Goal: Task Accomplishment & Management: Manage account settings

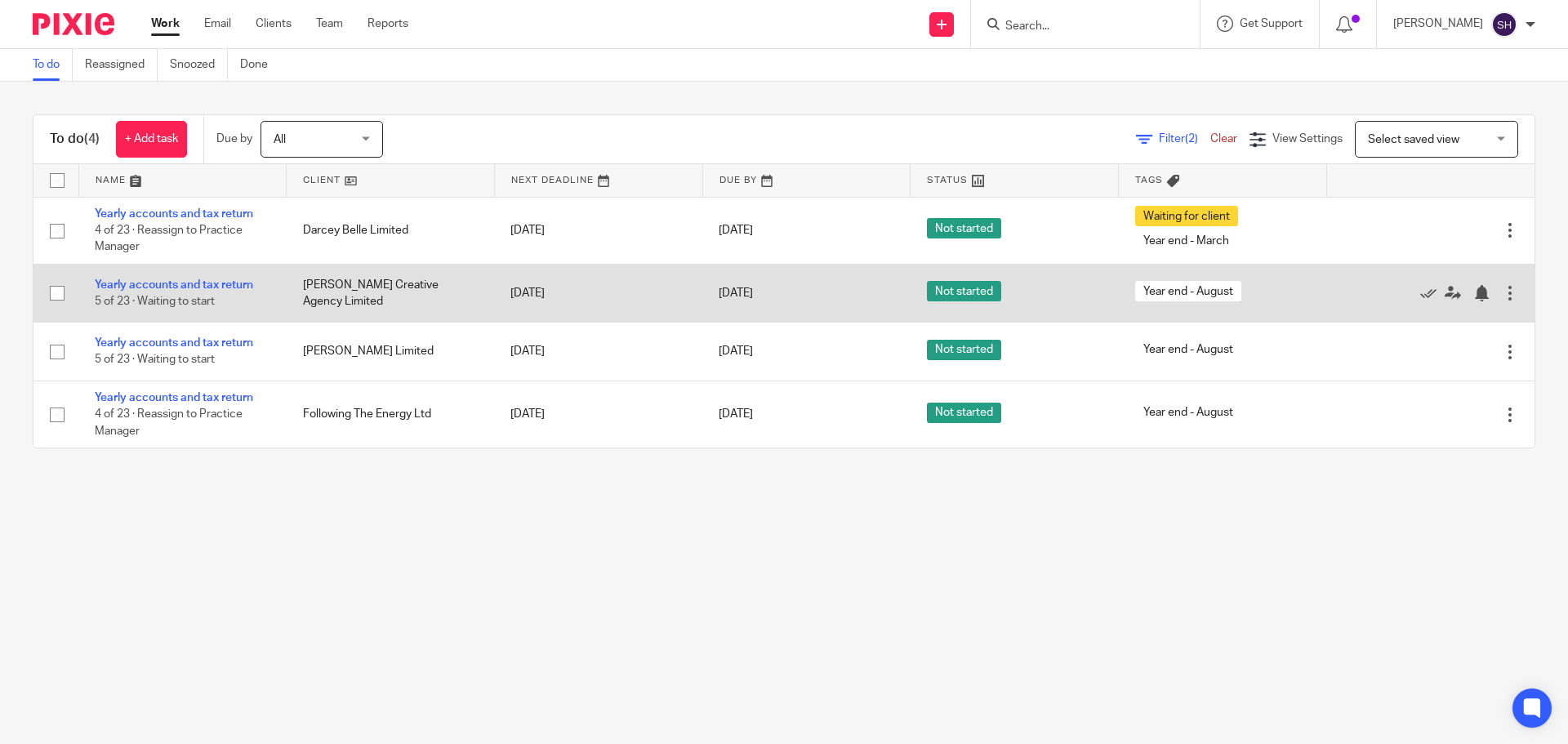
drag, startPoint x: 232, startPoint y: 287, endPoint x: 220, endPoint y: 294, distance: 13.9
drag, startPoint x: 220, startPoint y: 294, endPoint x: 224, endPoint y: 281, distance: 13.6
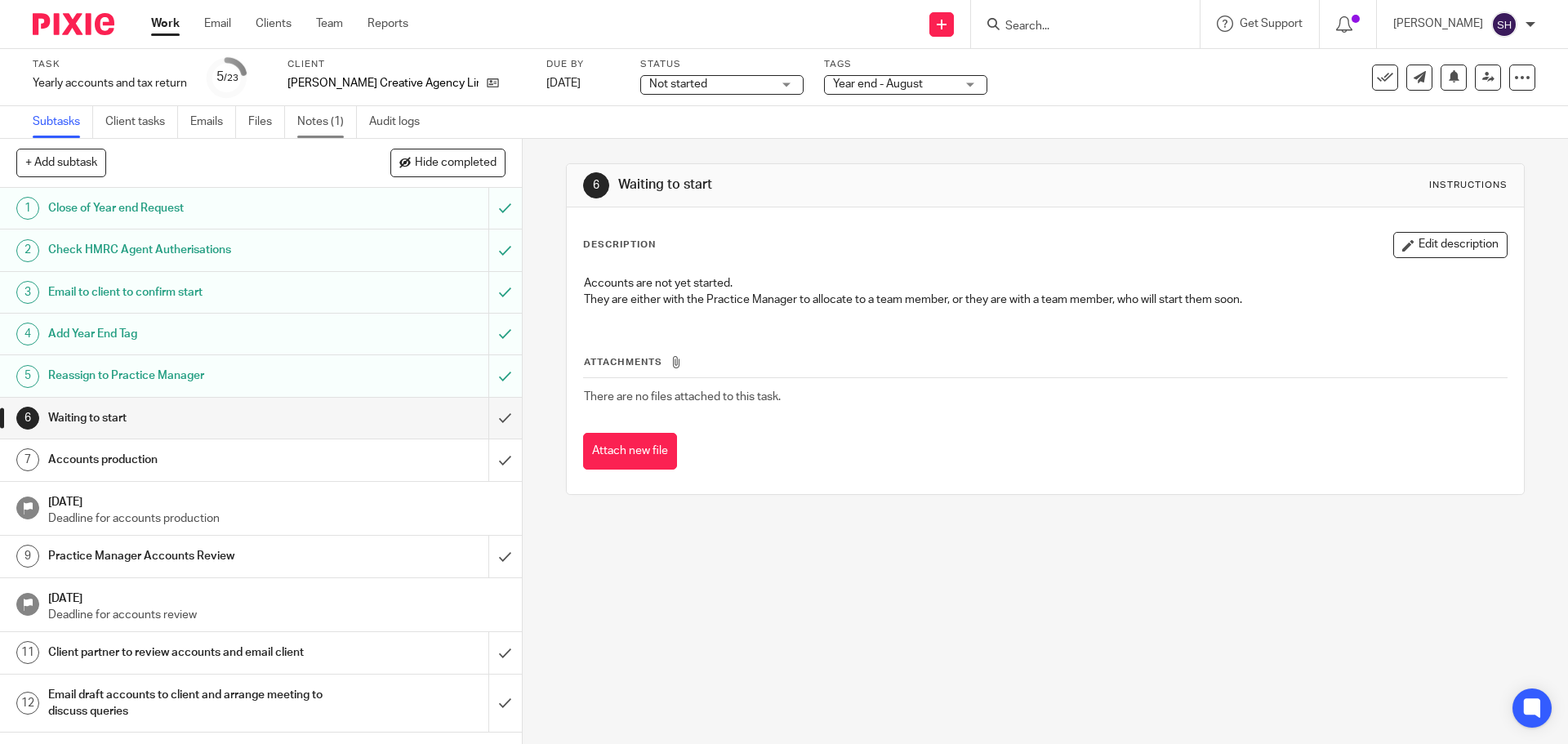
click at [333, 118] on link "Notes (1)" at bounding box center [326, 122] width 59 height 32
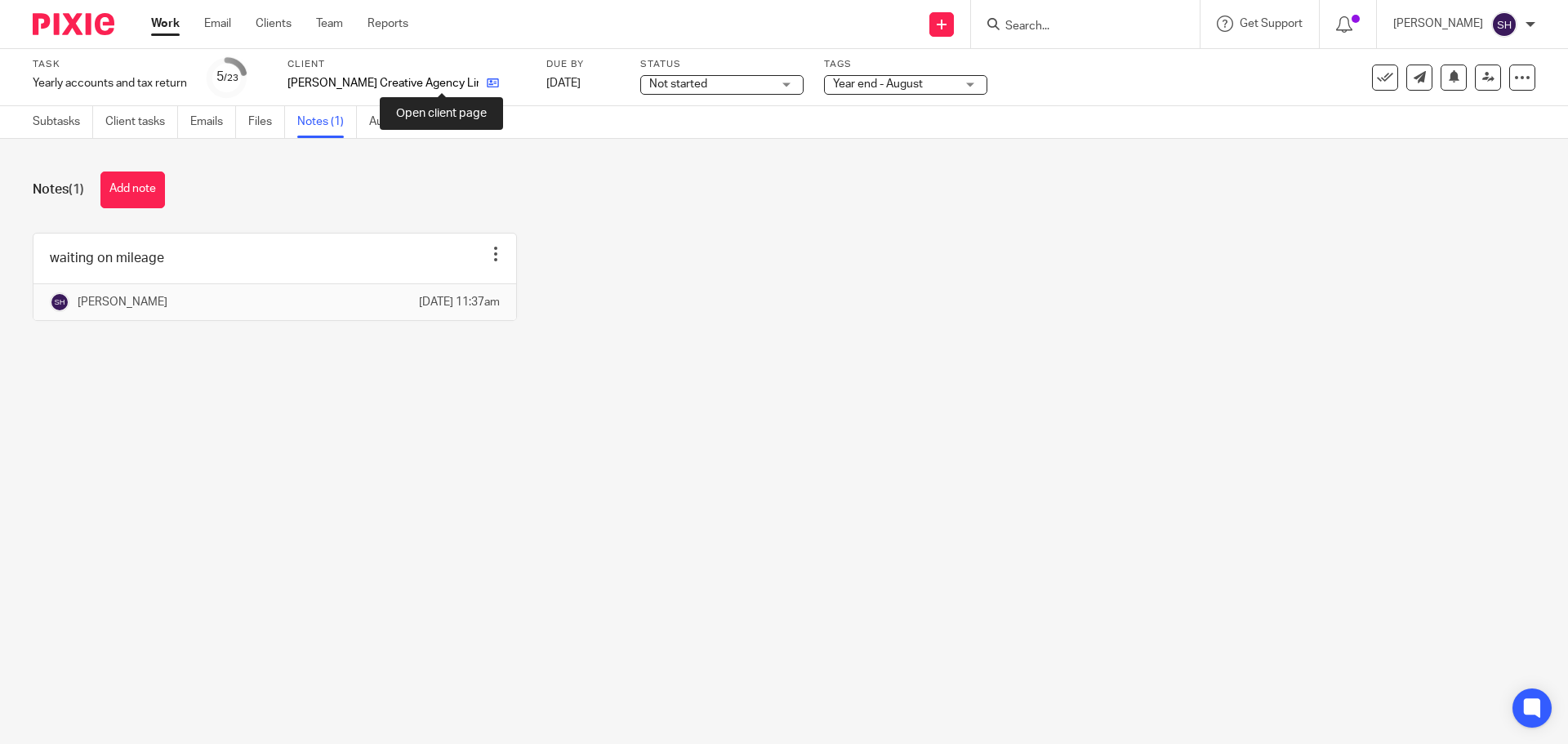
click at [487, 82] on icon at bounding box center [493, 83] width 12 height 12
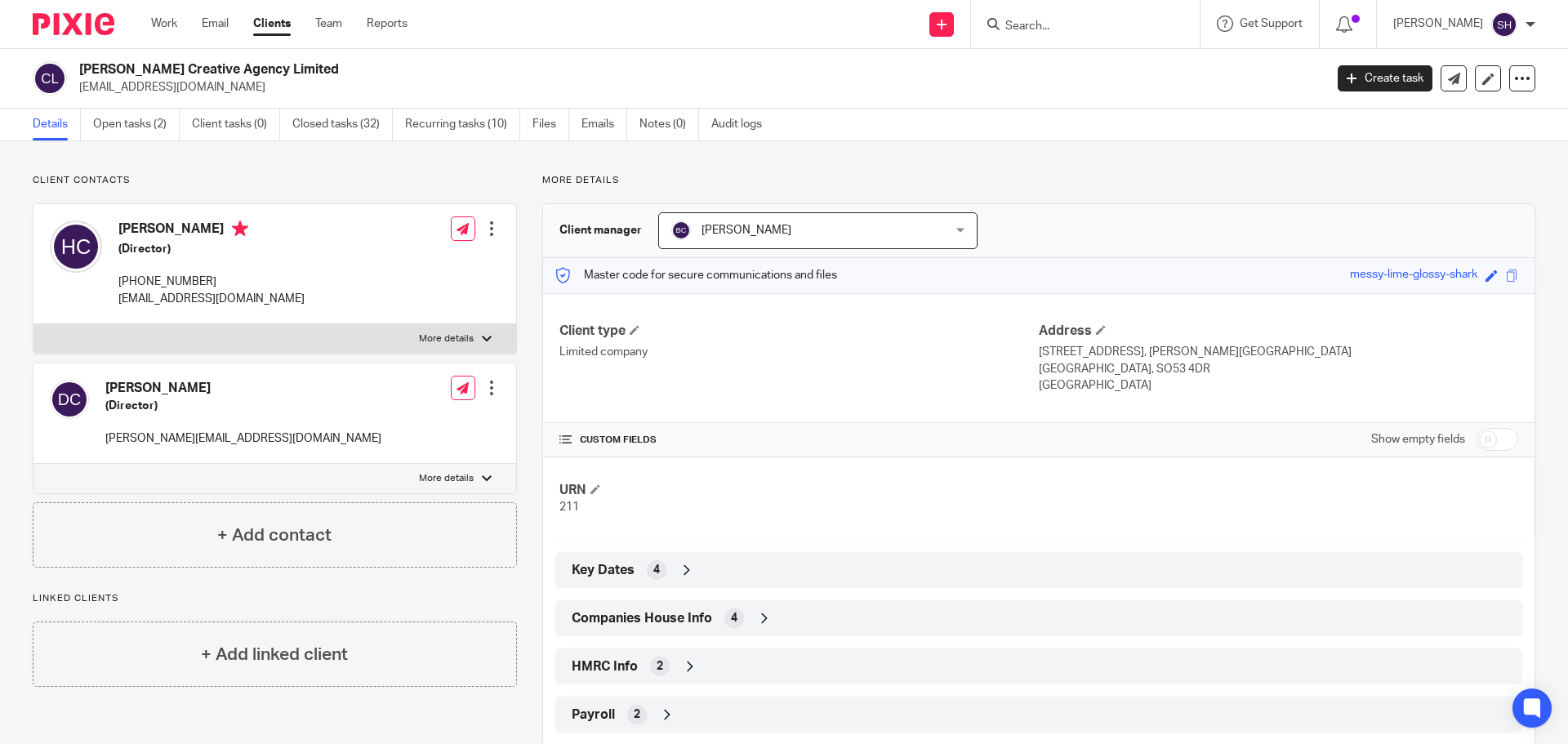
click at [629, 620] on span "Companies House Info" at bounding box center [641, 619] width 140 height 17
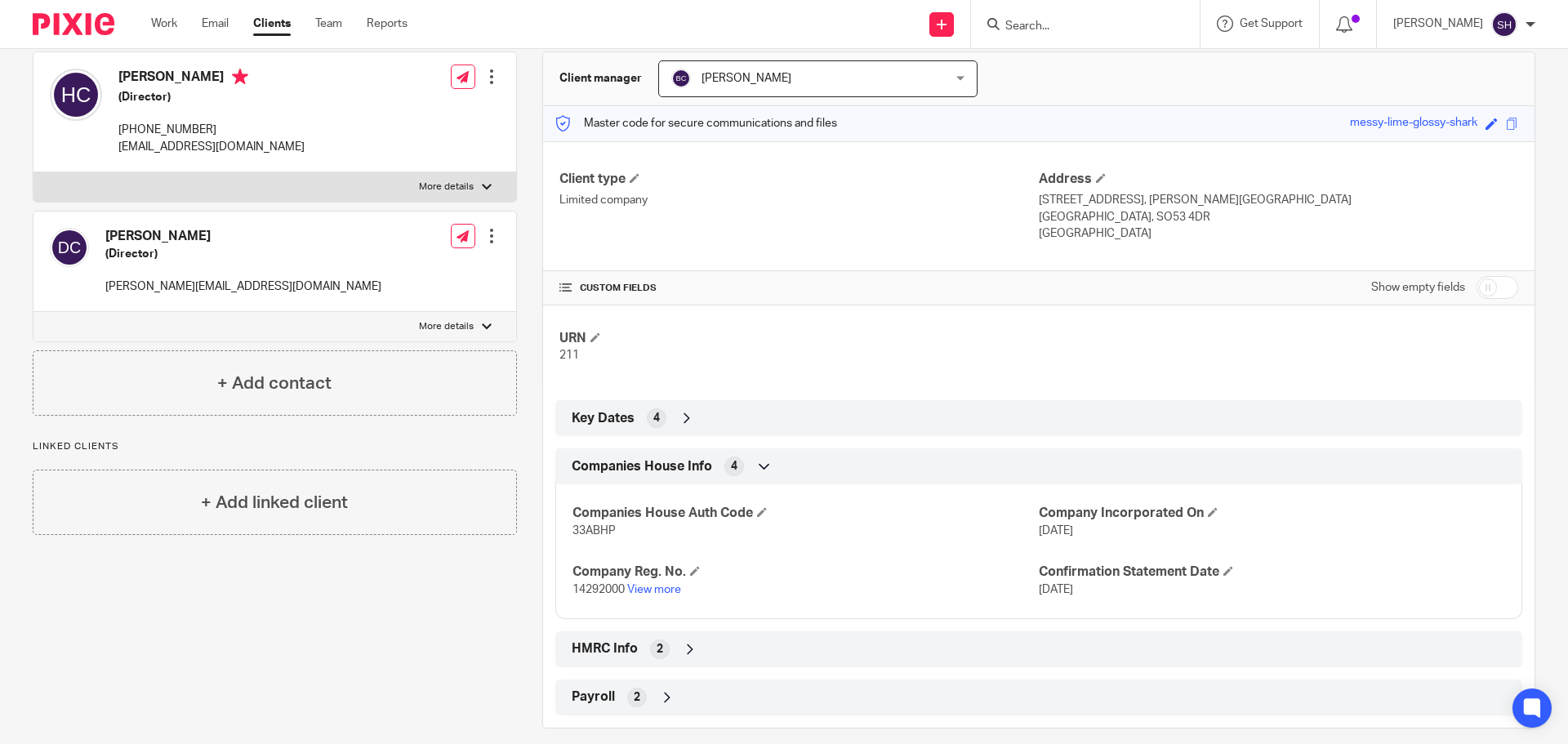
scroll to position [164, 0]
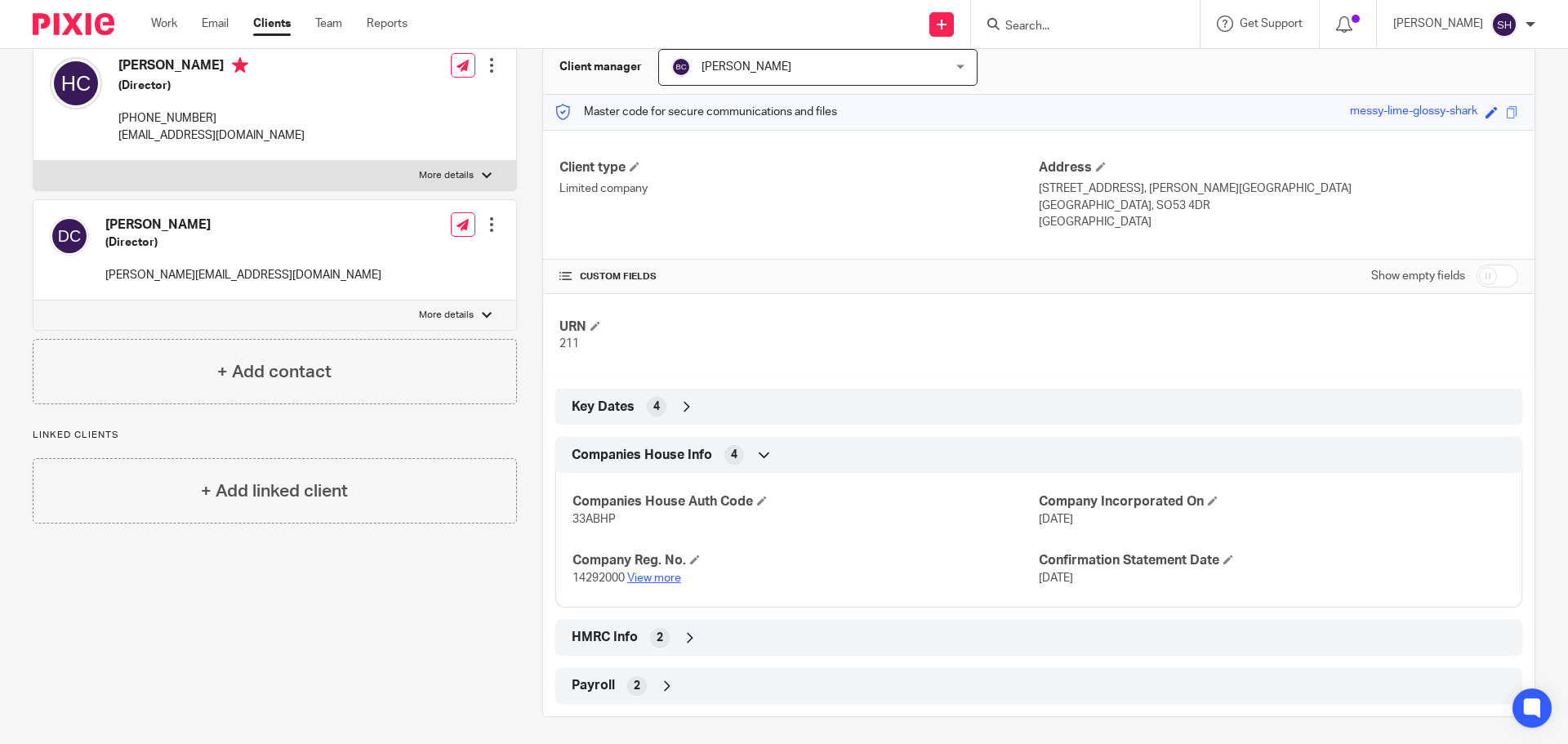
click at [641, 579] on link "View more" at bounding box center [654, 578] width 54 height 11
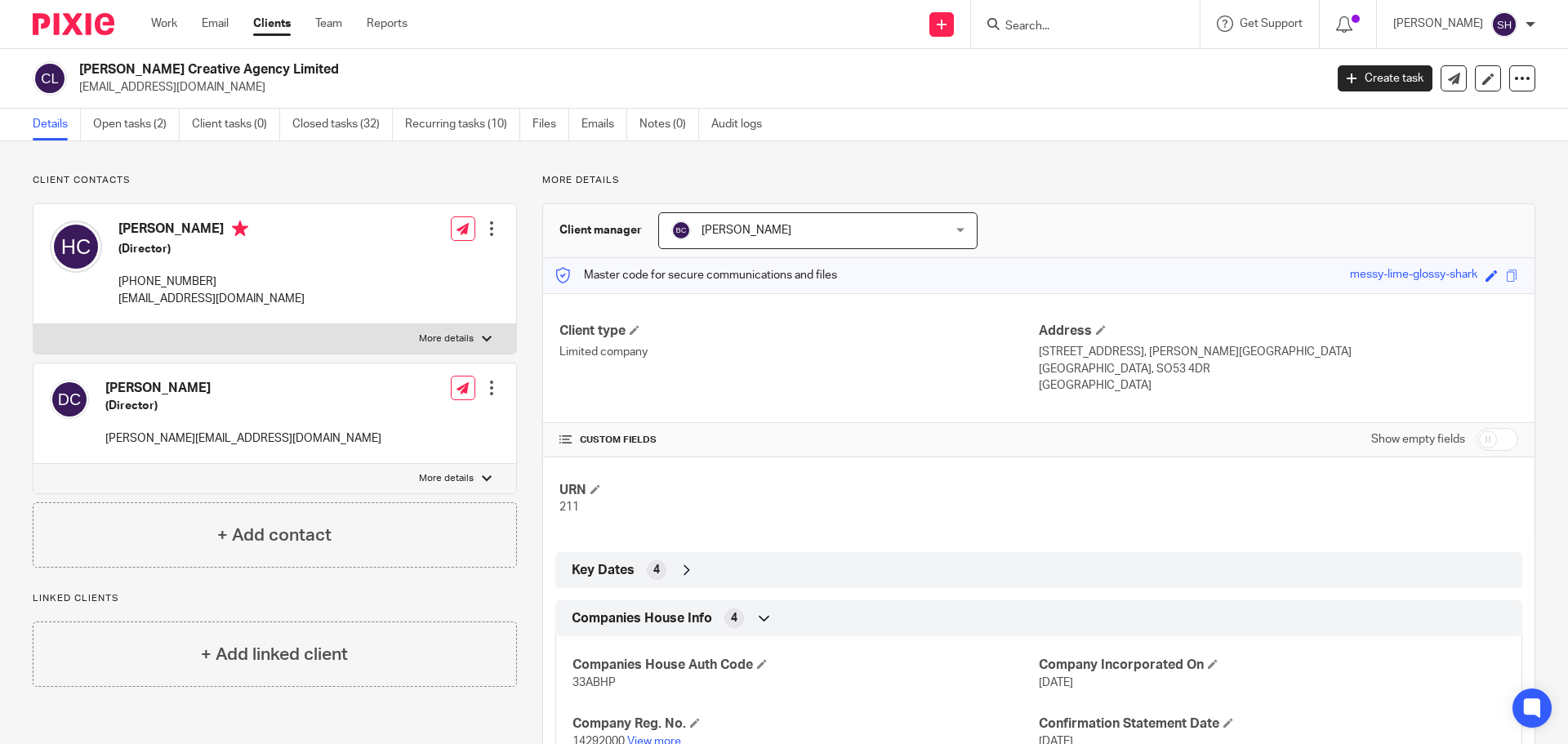
click at [205, 342] on label "More details" at bounding box center [274, 339] width 482 height 30
click at [33, 324] on input "More details" at bounding box center [33, 323] width 1 height 1
checkbox input "true"
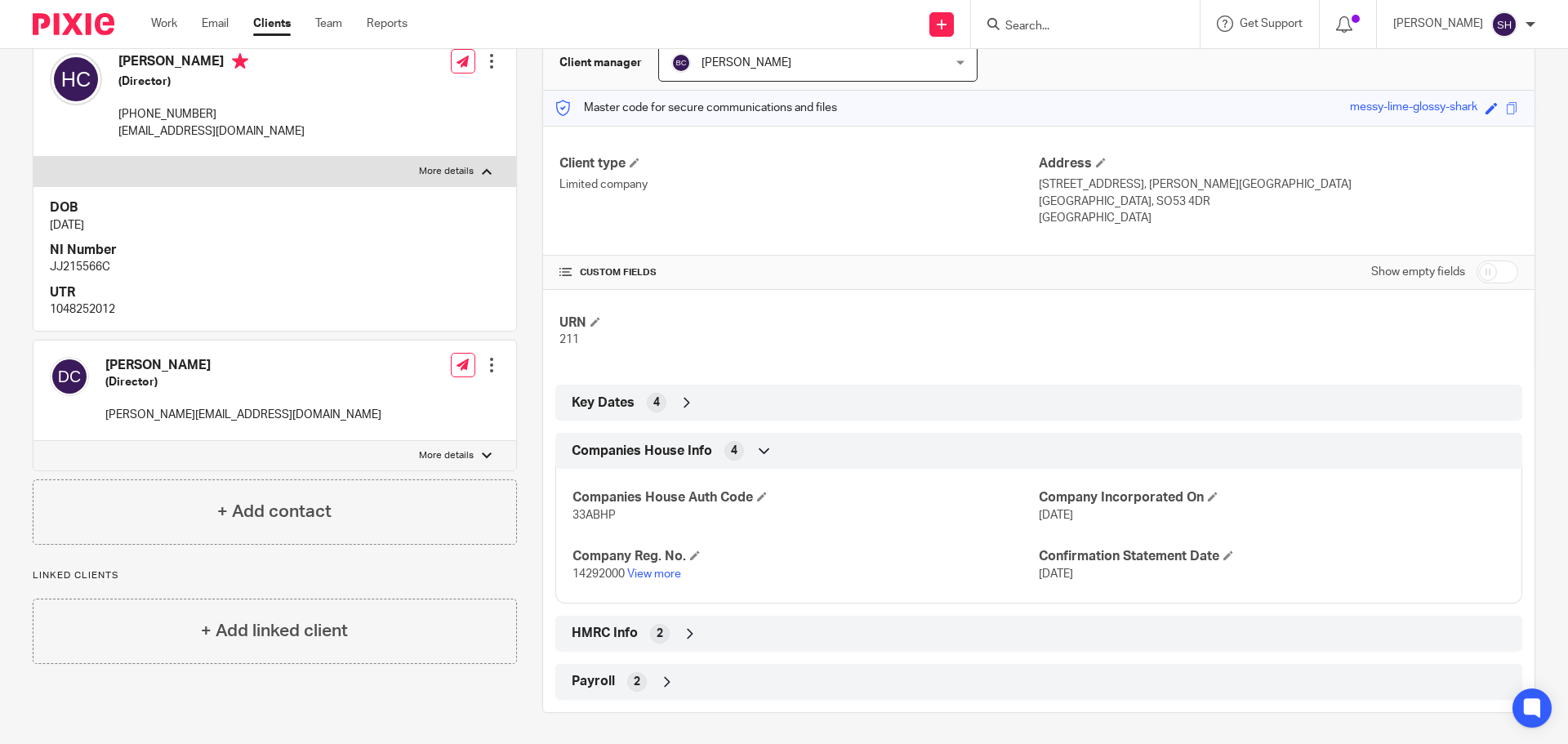
scroll to position [169, 0]
click at [199, 447] on label "More details" at bounding box center [274, 455] width 482 height 30
click at [33, 440] on input "More details" at bounding box center [33, 439] width 1 height 1
checkbox input "true"
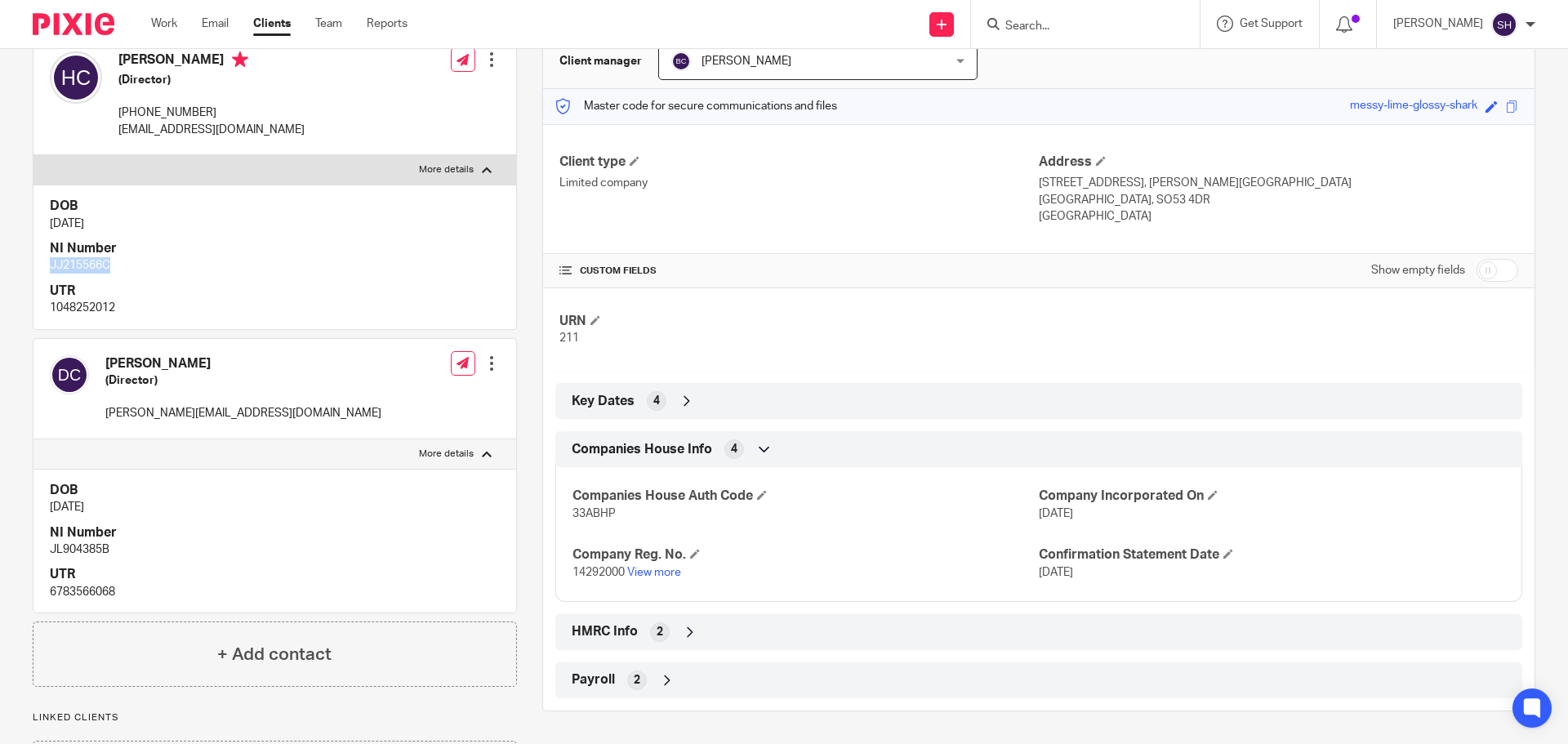
drag, startPoint x: 122, startPoint y: 268, endPoint x: 16, endPoint y: 274, distance: 106.2
click at [16, 274] on div "Client contacts Daniel Clark (Director) dan@clarkcreative.co.uk Edit contact Cr…" at bounding box center [261, 406] width 509 height 801
copy p "JJ215566C"
drag, startPoint x: 123, startPoint y: 307, endPoint x: -19, endPoint y: 309, distance: 142.0
click at [0, 309] on html "Work Email Clients Team Reports Work Email Clients Team Reports Settings Send n…" at bounding box center [784, 372] width 1568 height 744
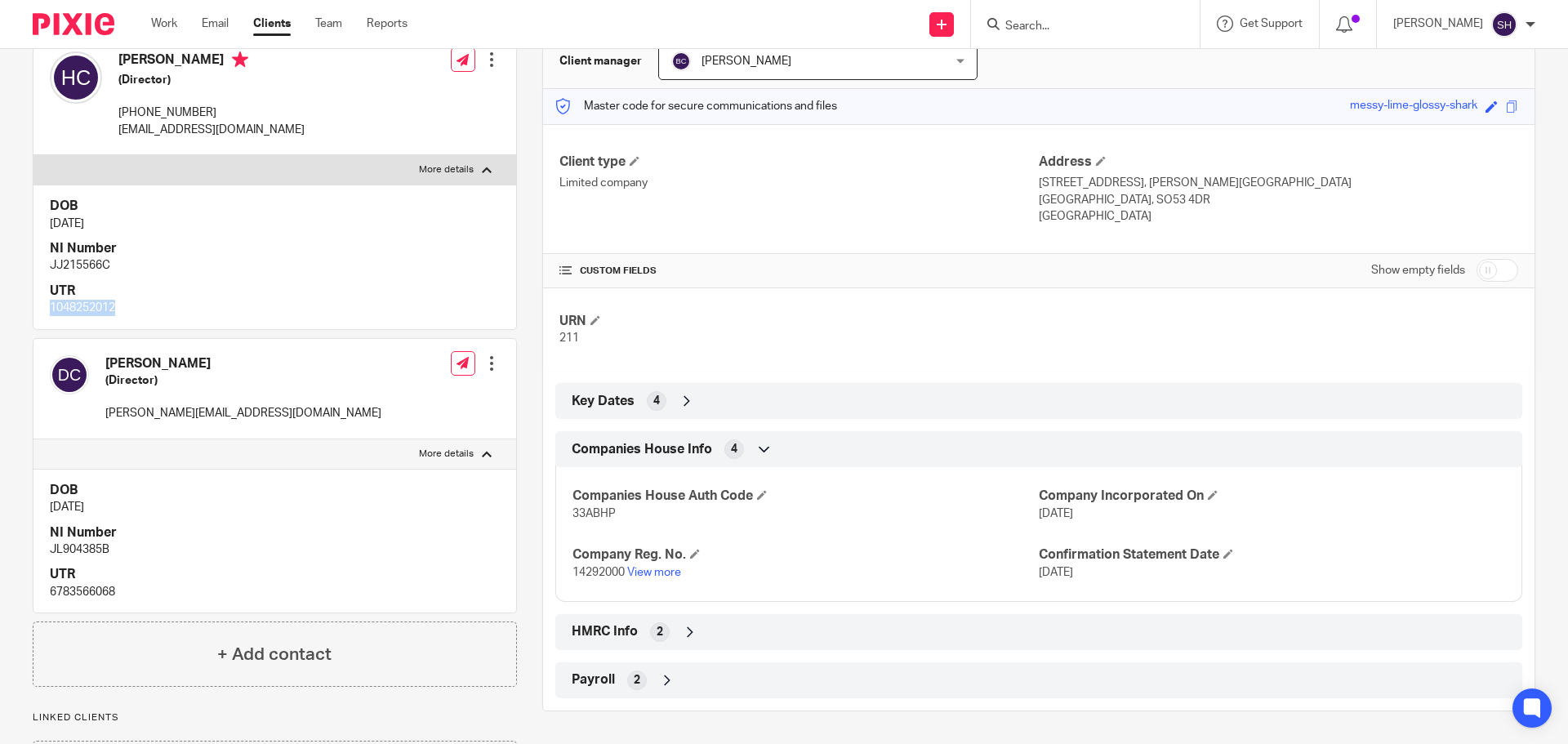
copy p "1048252012"
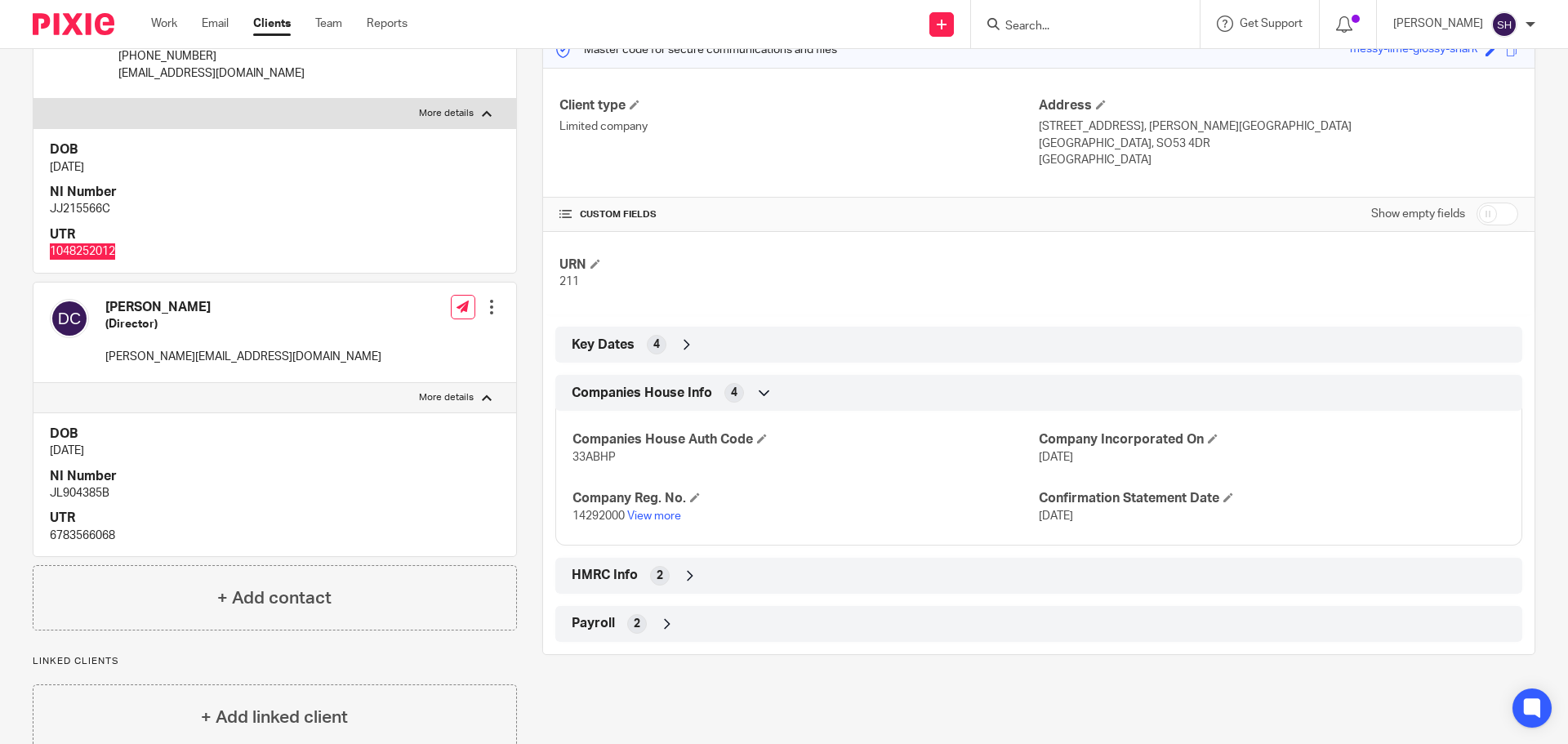
scroll to position [251, 0]
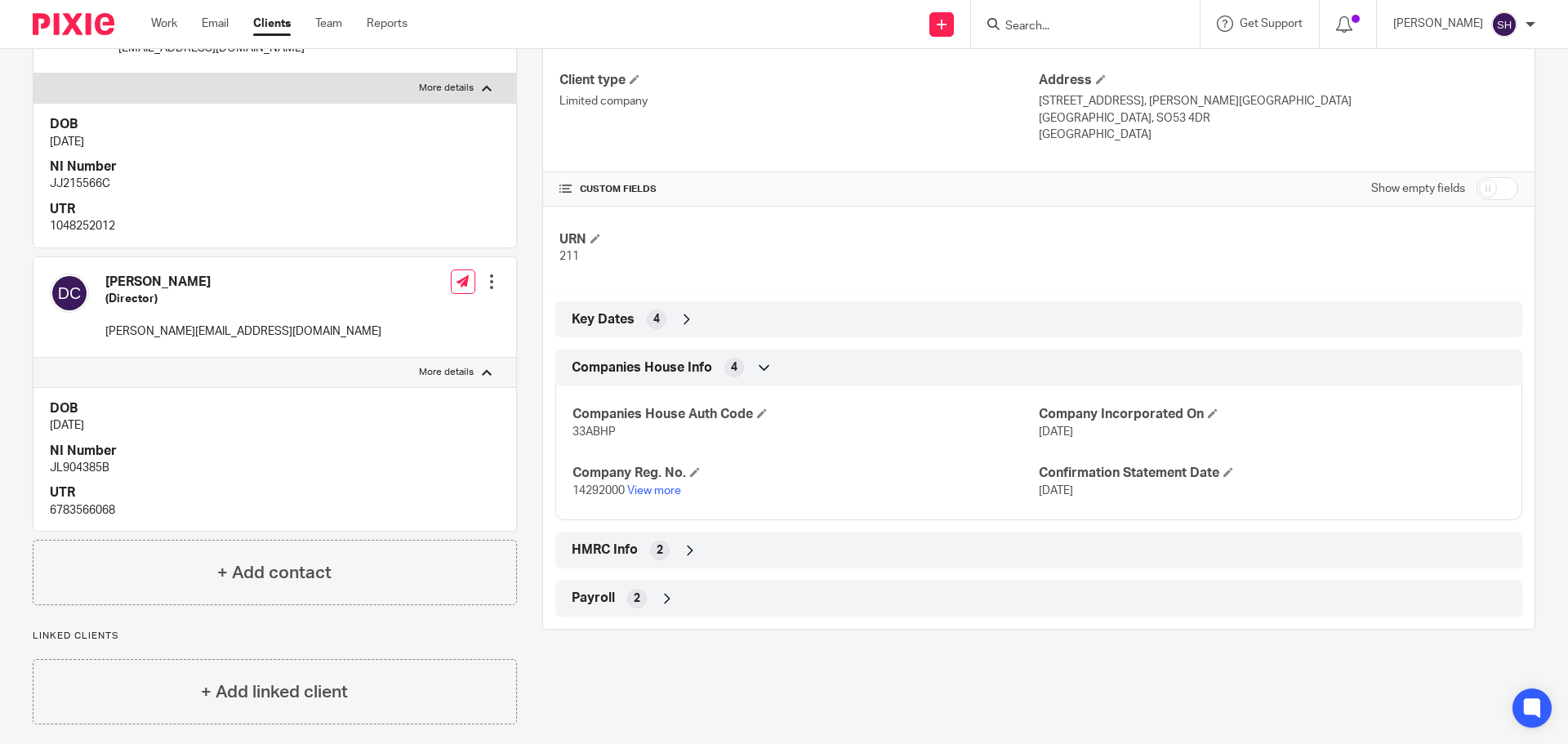
click at [700, 541] on div "HMRC Info 2" at bounding box center [1039, 551] width 942 height 28
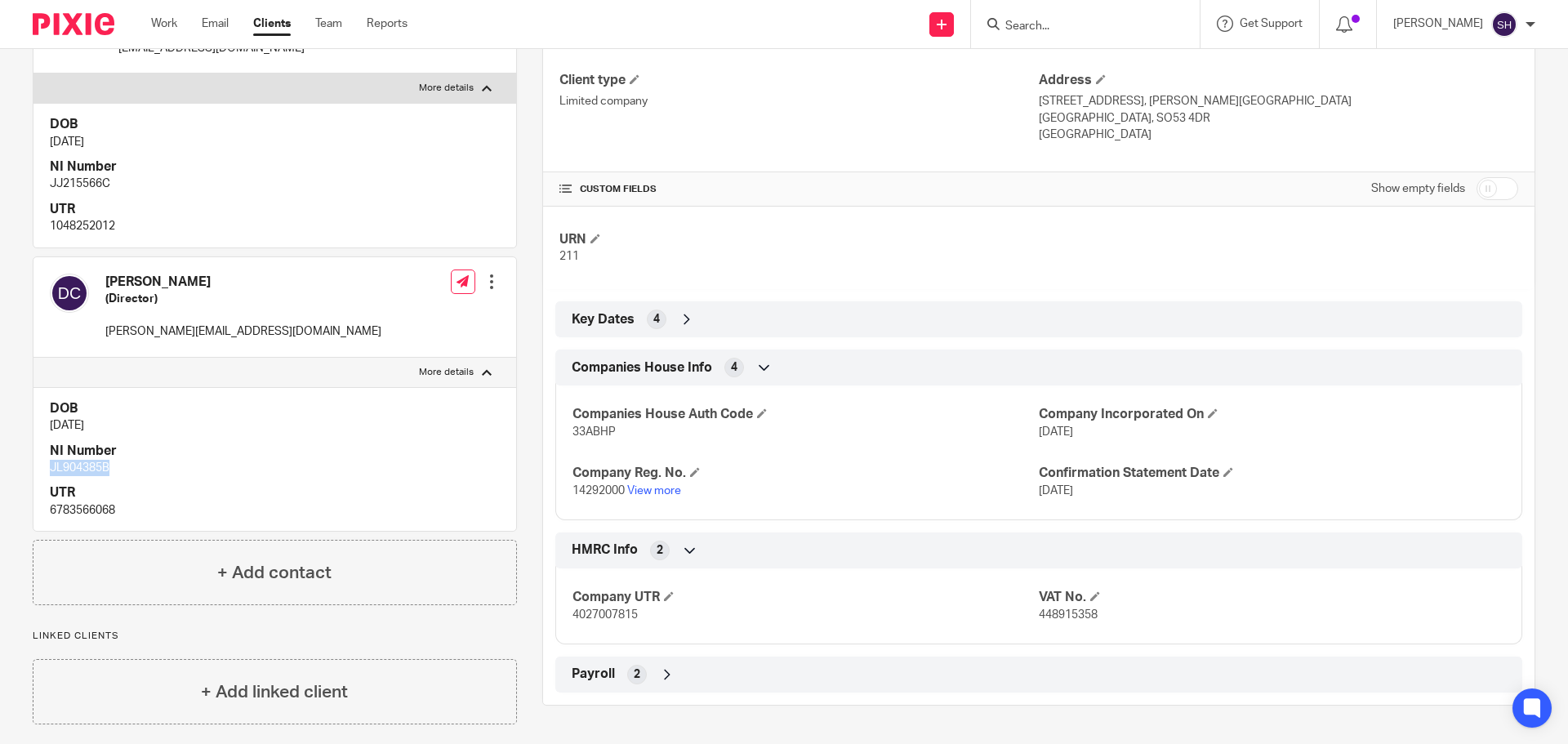
drag, startPoint x: 112, startPoint y: 467, endPoint x: 9, endPoint y: 467, distance: 103.0
click at [9, 467] on div "Client contacts Daniel Clark (Director) dan@clarkcreative.co.uk Edit contact Cr…" at bounding box center [261, 324] width 509 height 801
copy p "JL904385B"
drag, startPoint x: 93, startPoint y: 511, endPoint x: -7, endPoint y: 508, distance: 100.0
click at [0, 508] on html "Work Email Clients Team Reports Work Email Clients Team Reports Settings Send n…" at bounding box center [784, 372] width 1568 height 744
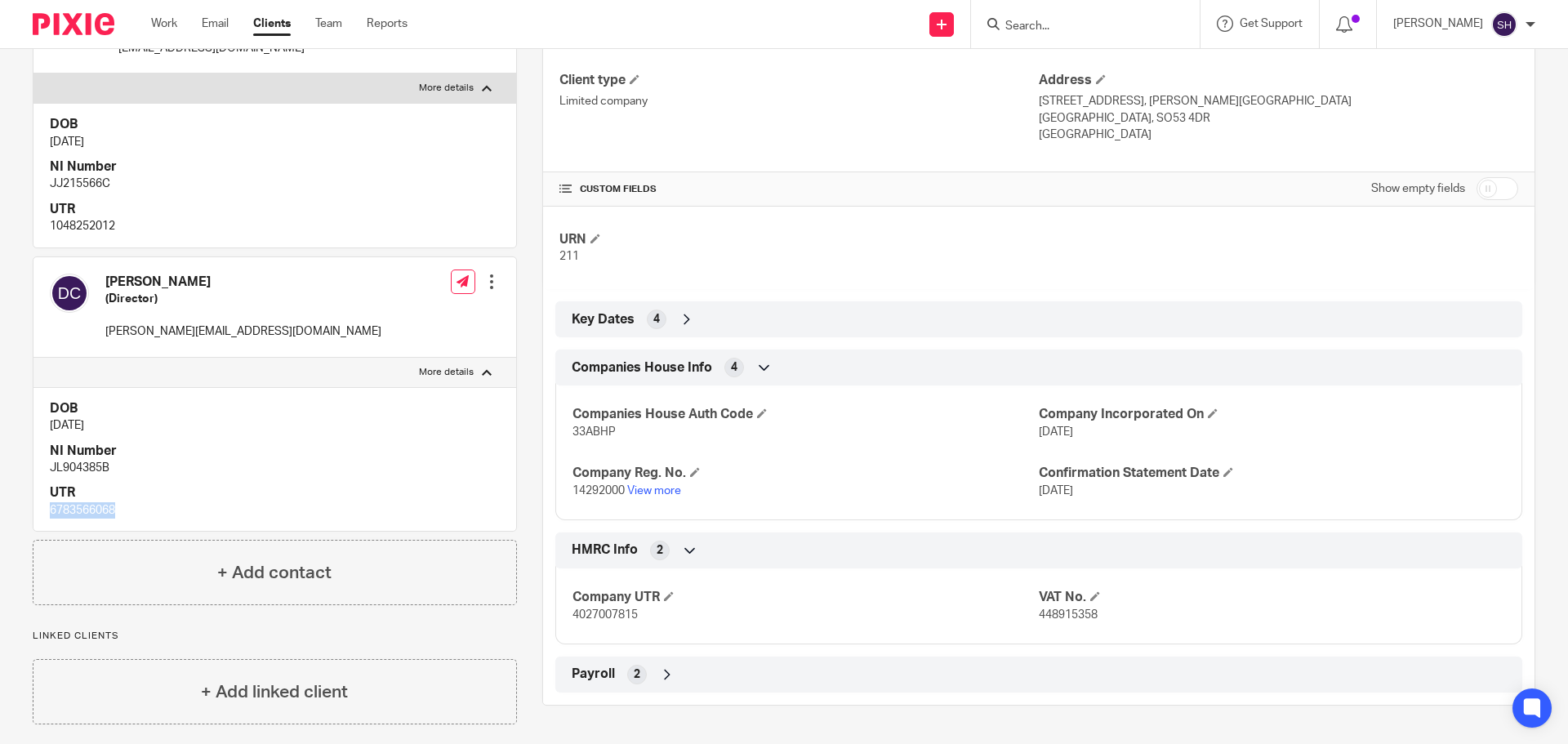
copy p "6783566068"
drag, startPoint x: 644, startPoint y: 619, endPoint x: 558, endPoint y: 621, distance: 86.0
click at [558, 621] on div "Company UTR 4027007815 VAT No. 448915358" at bounding box center [1039, 600] width 966 height 88
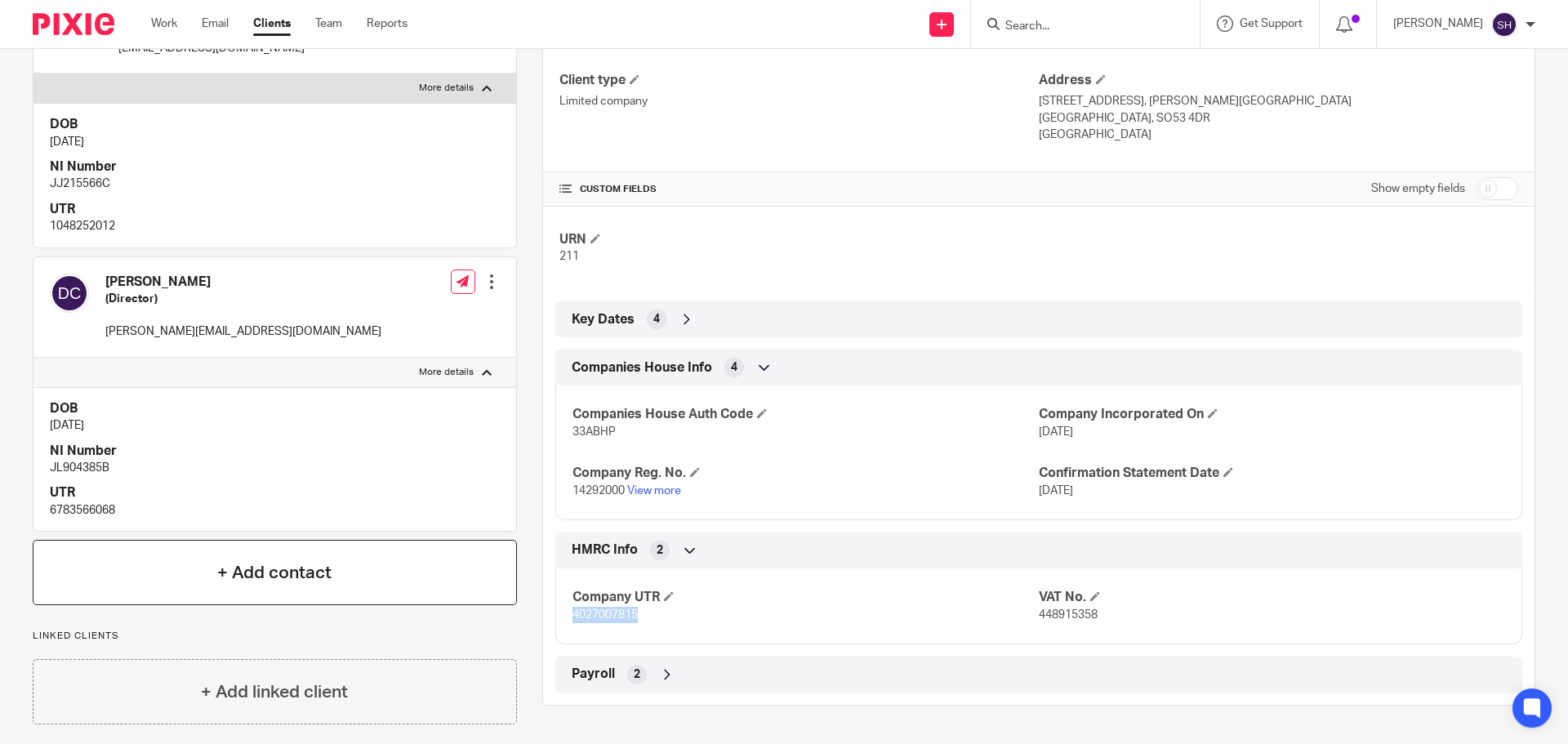
copy span "4027007815"
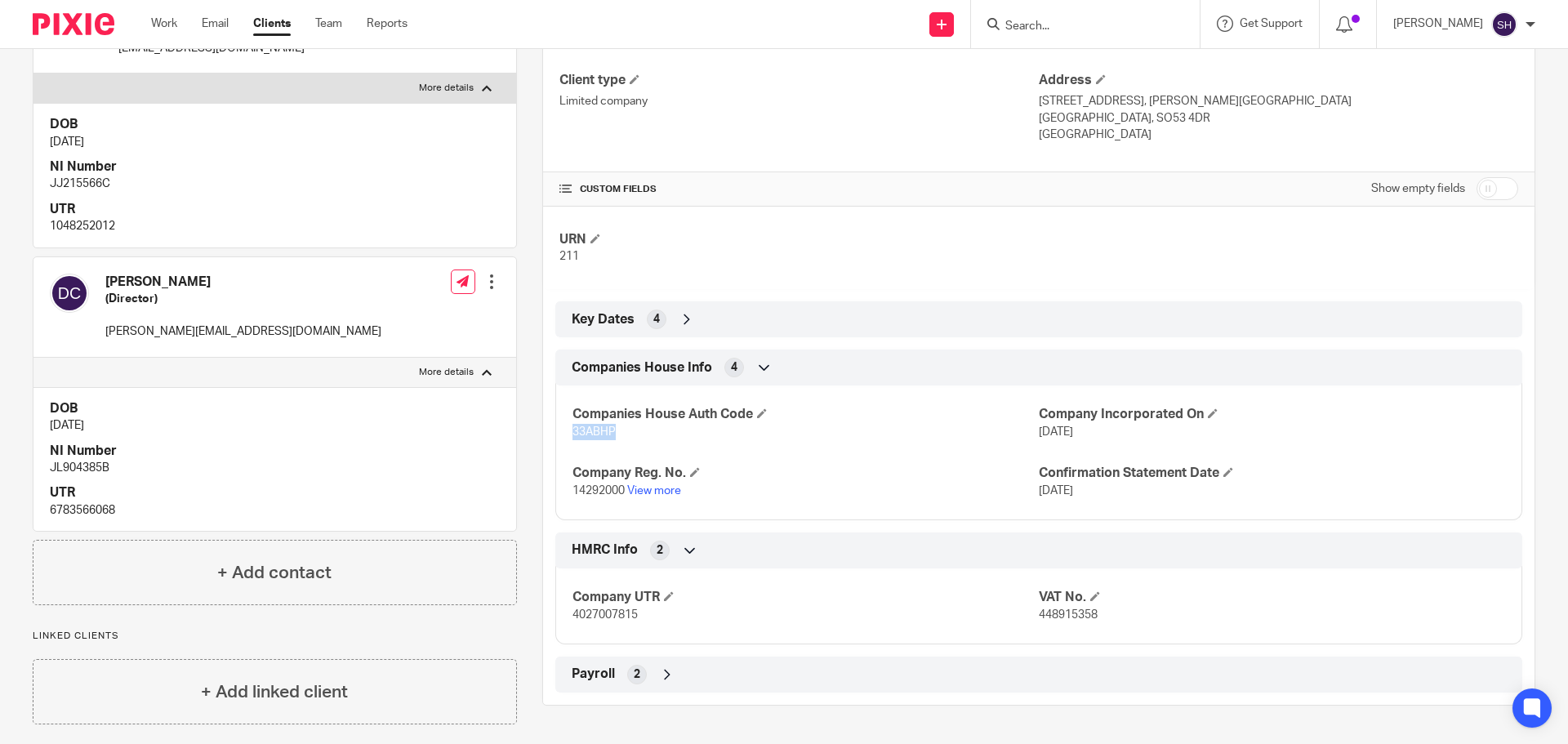
drag, startPoint x: 622, startPoint y: 429, endPoint x: 512, endPoint y: 429, distance: 110.0
click at [517, 429] on div "More details Client manager Becky Cole Becky Cole Becky Cole Ben Steele Emma St…" at bounding box center [1026, 324] width 1018 height 801
copy span "33ABHP"
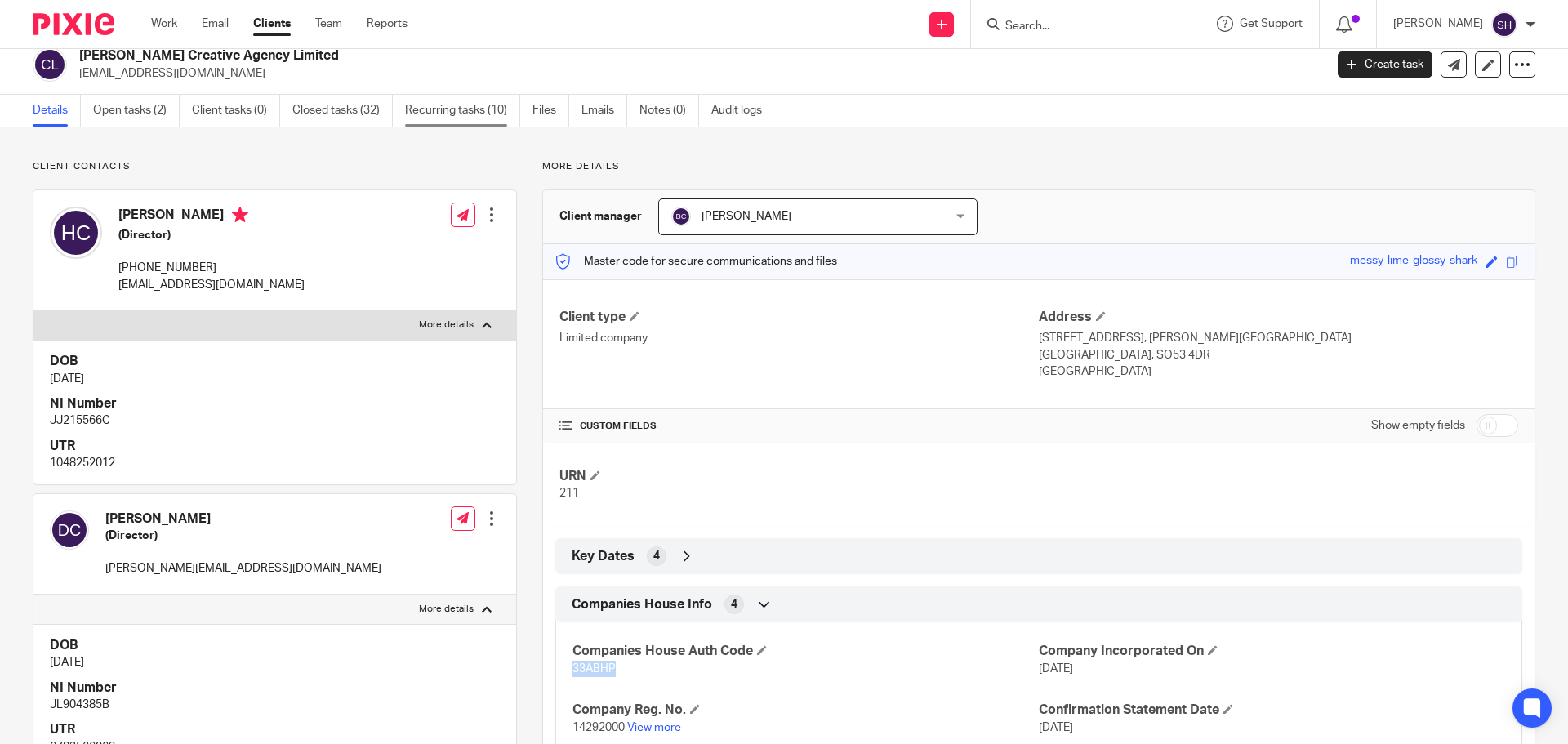
scroll to position [6, 0]
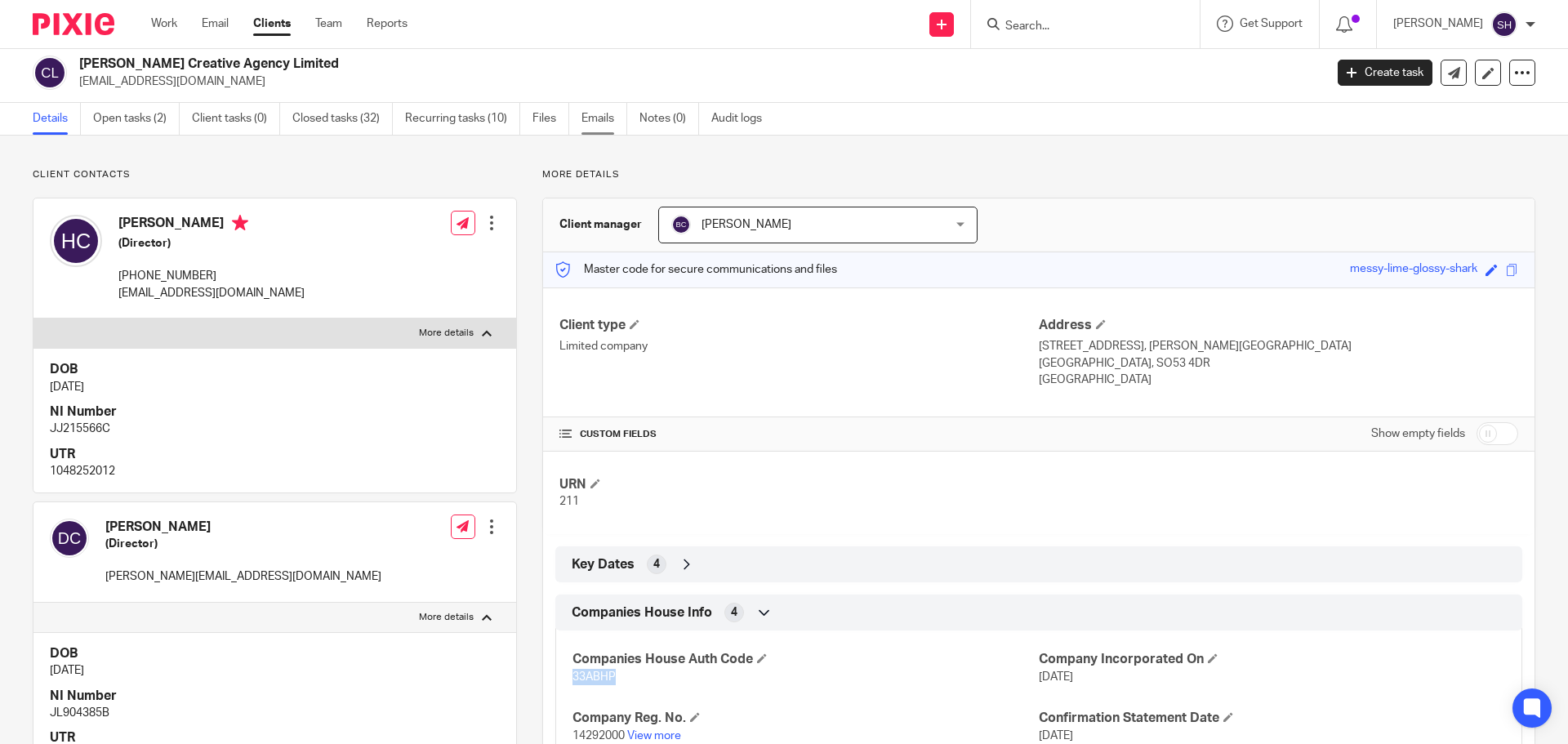
click at [599, 128] on link "Emails" at bounding box center [604, 118] width 46 height 32
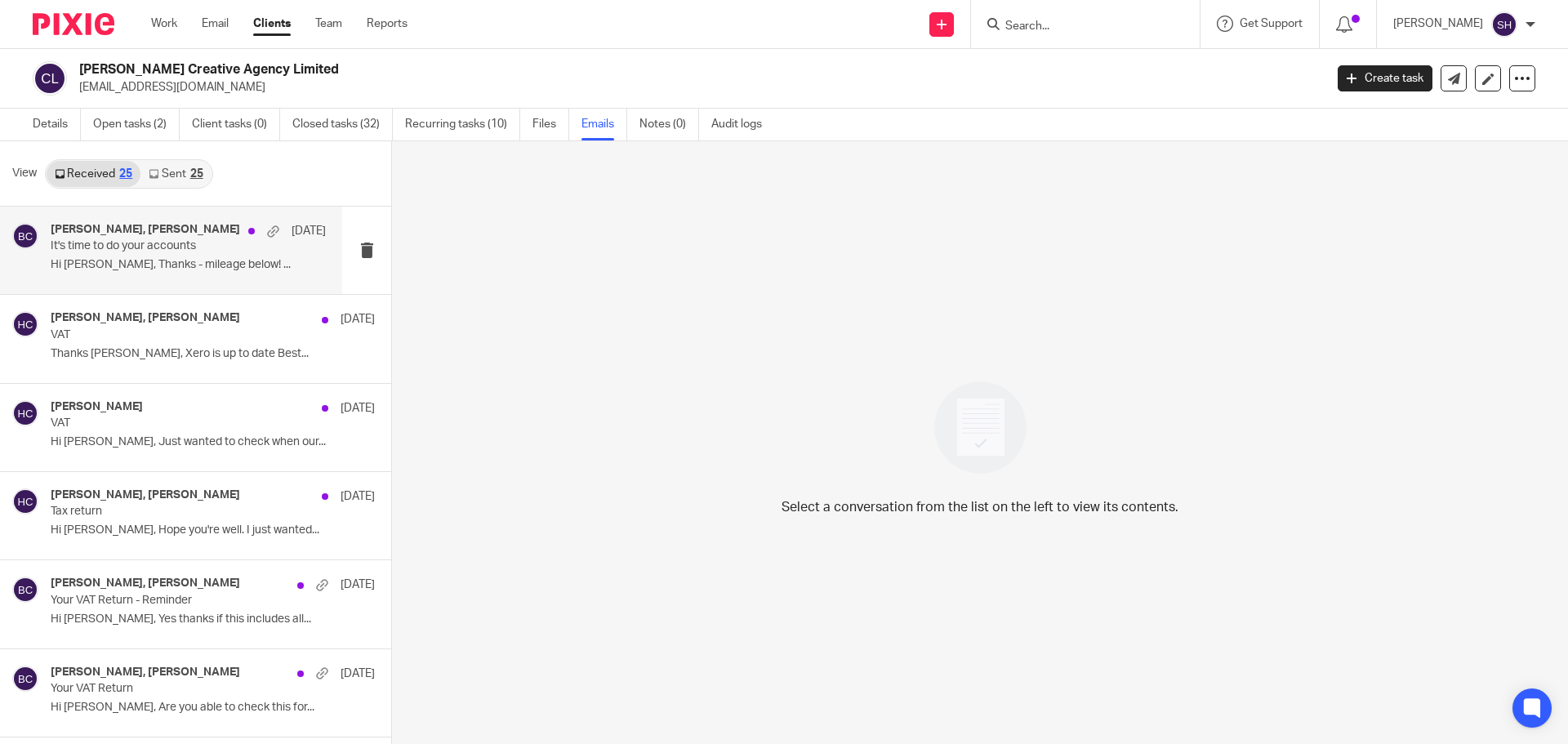
click at [197, 283] on div "[PERSON_NAME], [PERSON_NAME] [DATE] It's time to do your accounts Hi [PERSON_NA…" at bounding box center [171, 250] width 342 height 87
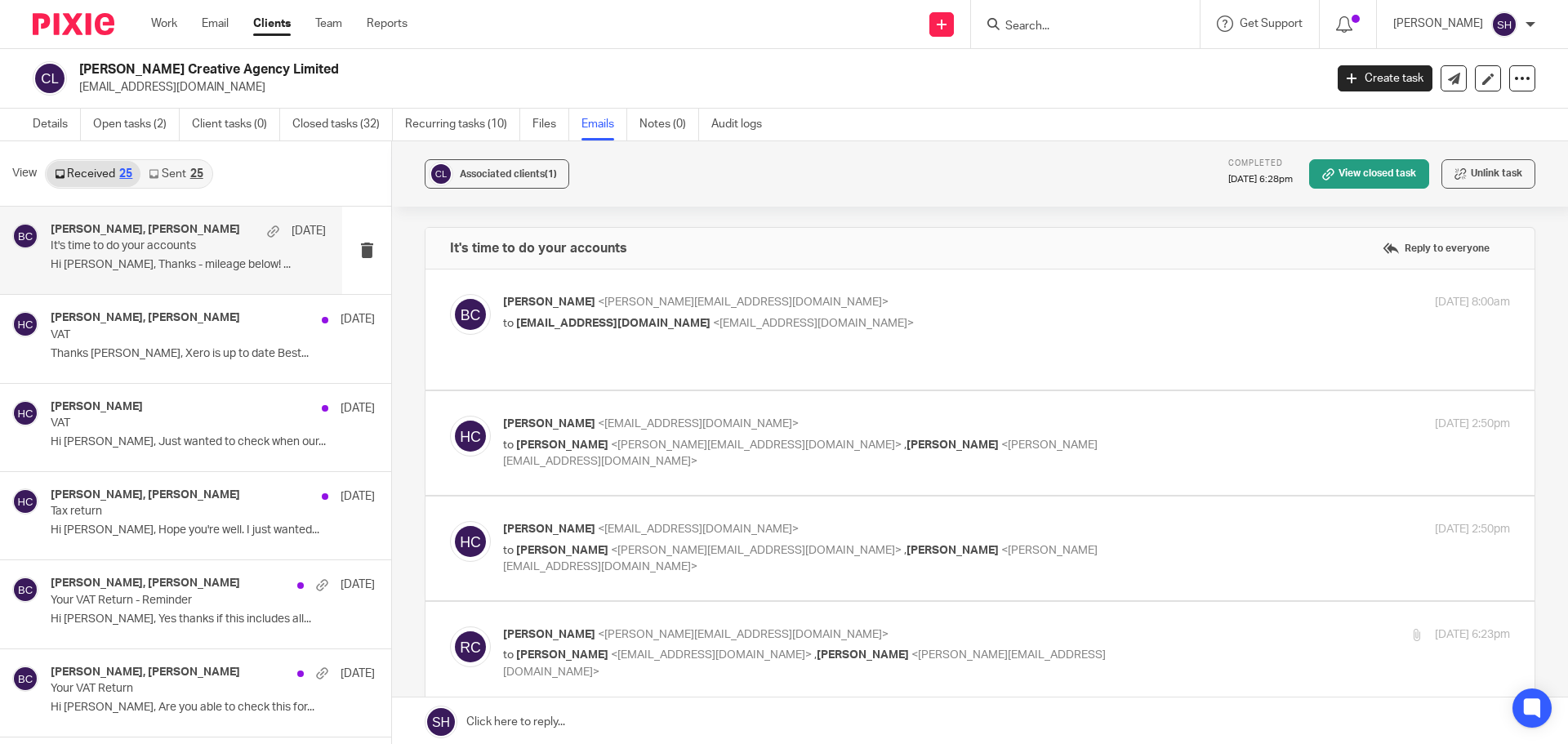
click at [746, 354] on label at bounding box center [980, 329] width 1109 height 120
click at [450, 294] on input "checkbox" at bounding box center [449, 294] width 1 height 1
checkbox input "true"
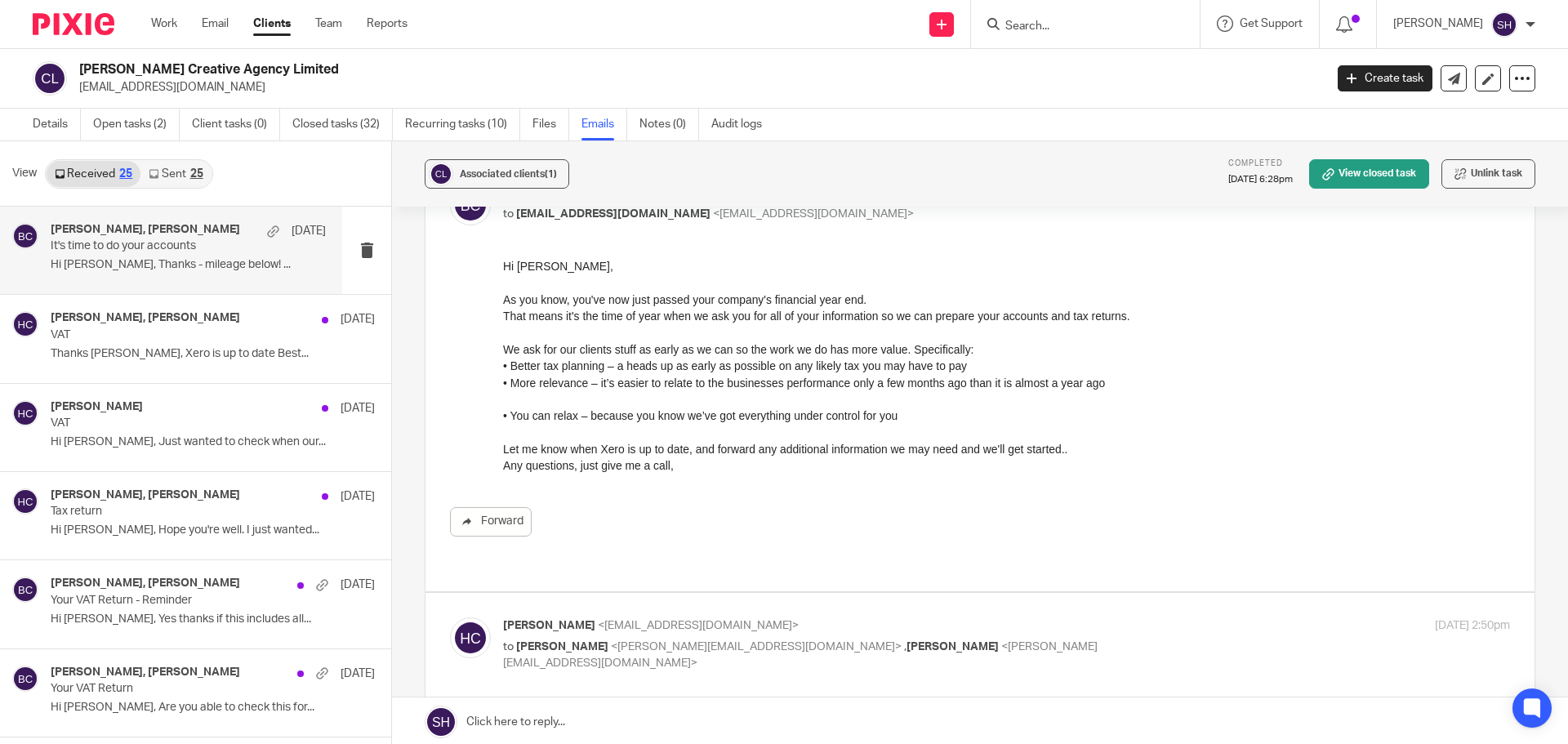
scroll to position [245, 0]
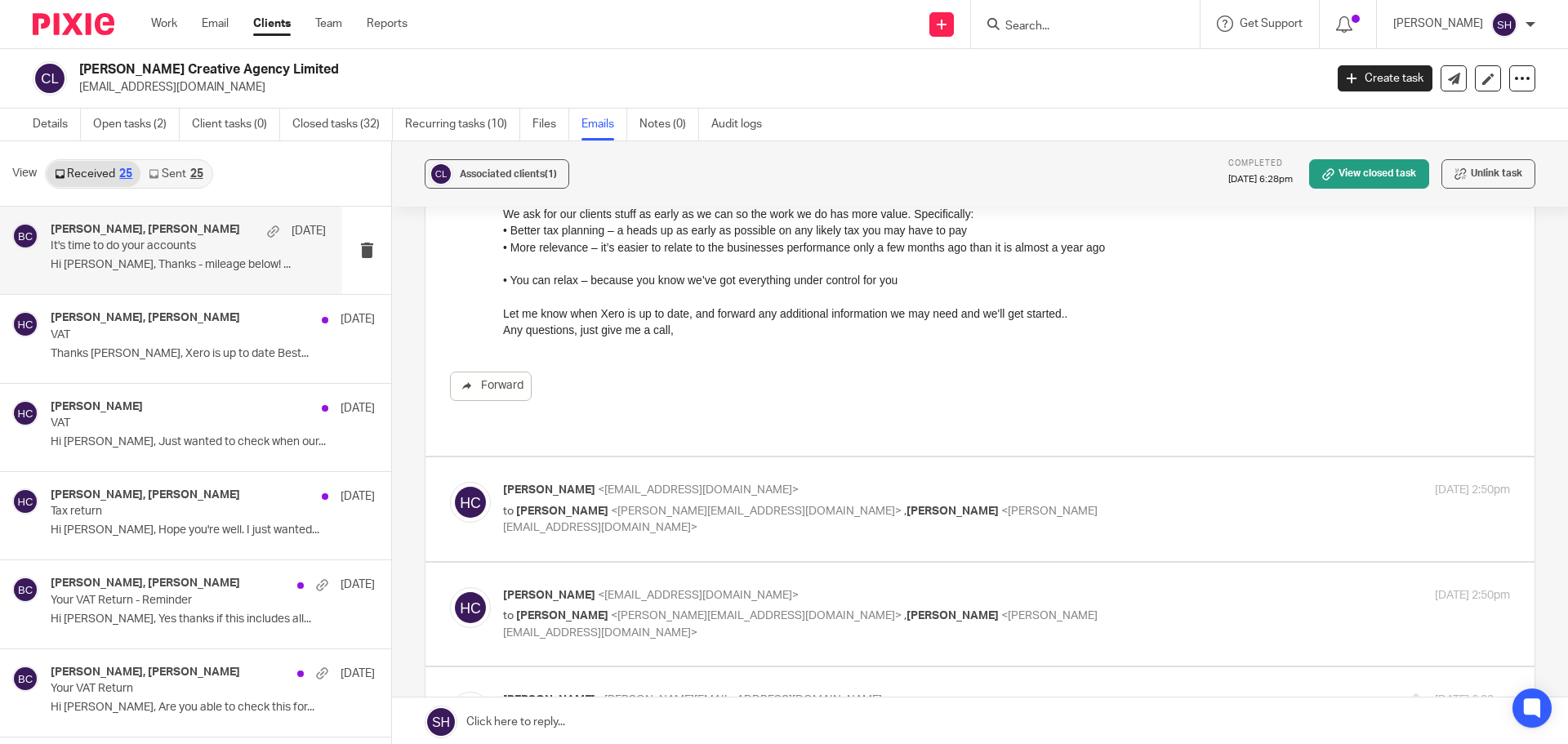
click at [683, 537] on label at bounding box center [980, 509] width 1109 height 104
click at [450, 482] on input "checkbox" at bounding box center [449, 481] width 1 height 1
checkbox input "true"
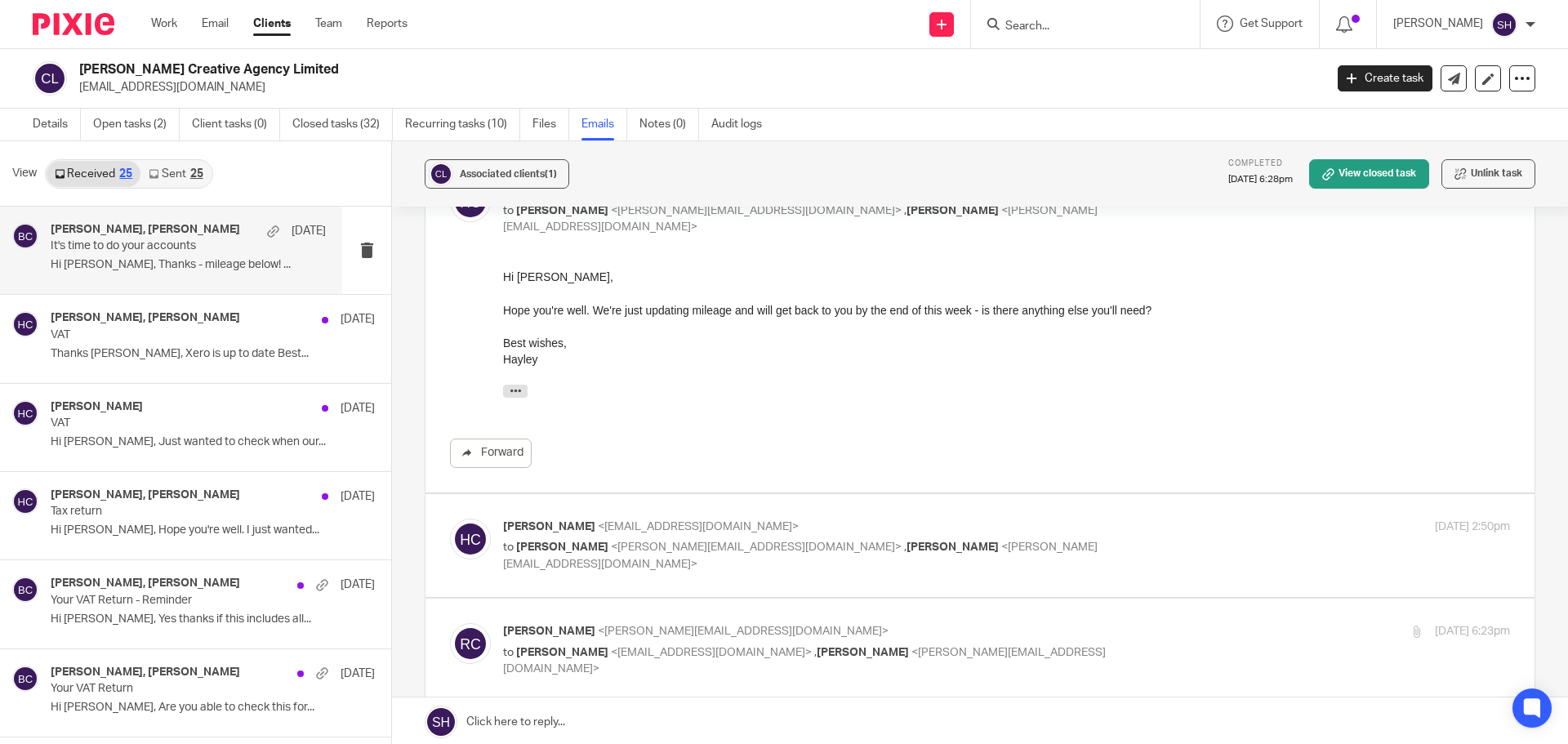
scroll to position [653, 0]
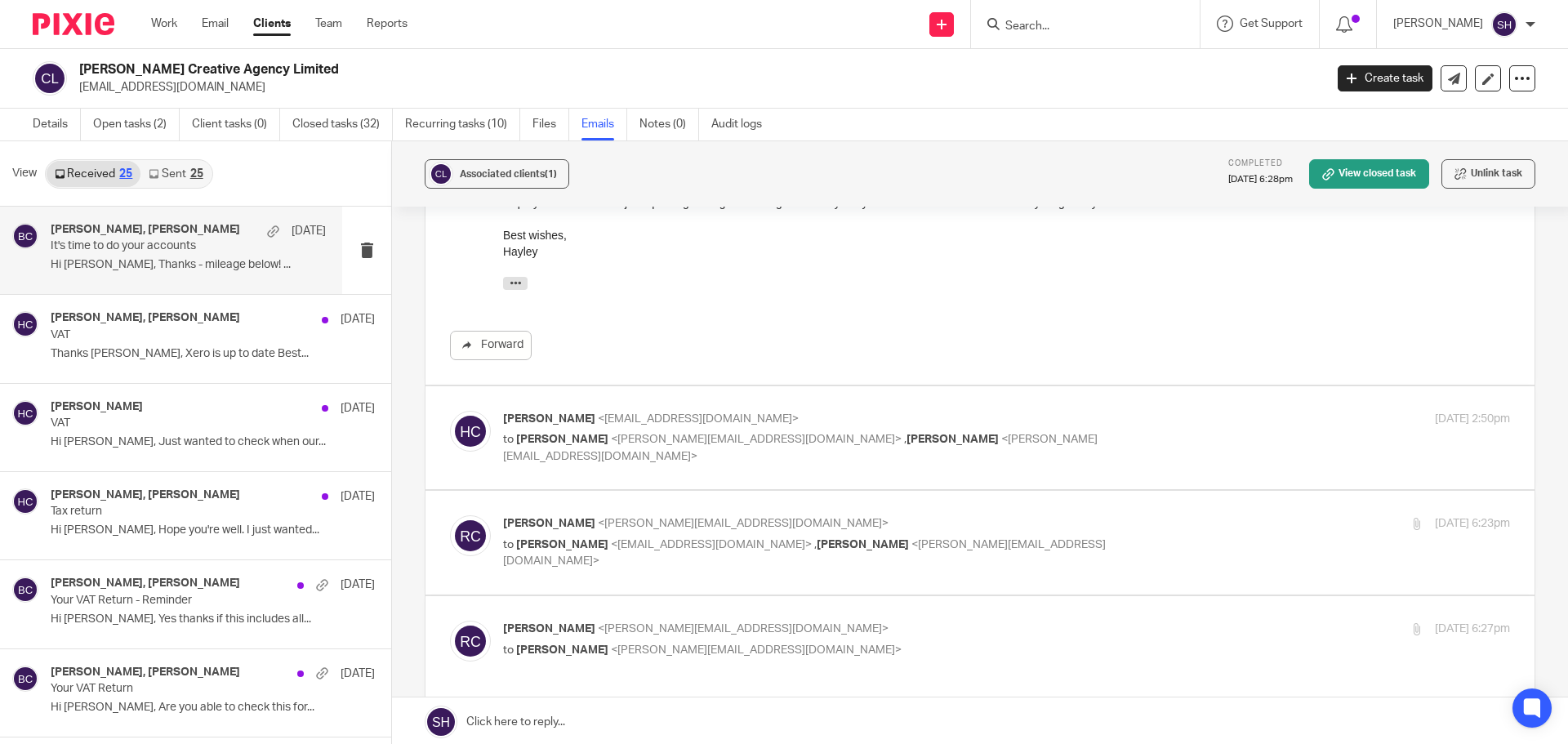
click at [690, 452] on label at bounding box center [980, 438] width 1109 height 104
click at [450, 411] on input "checkbox" at bounding box center [449, 410] width 1 height 1
checkbox input "true"
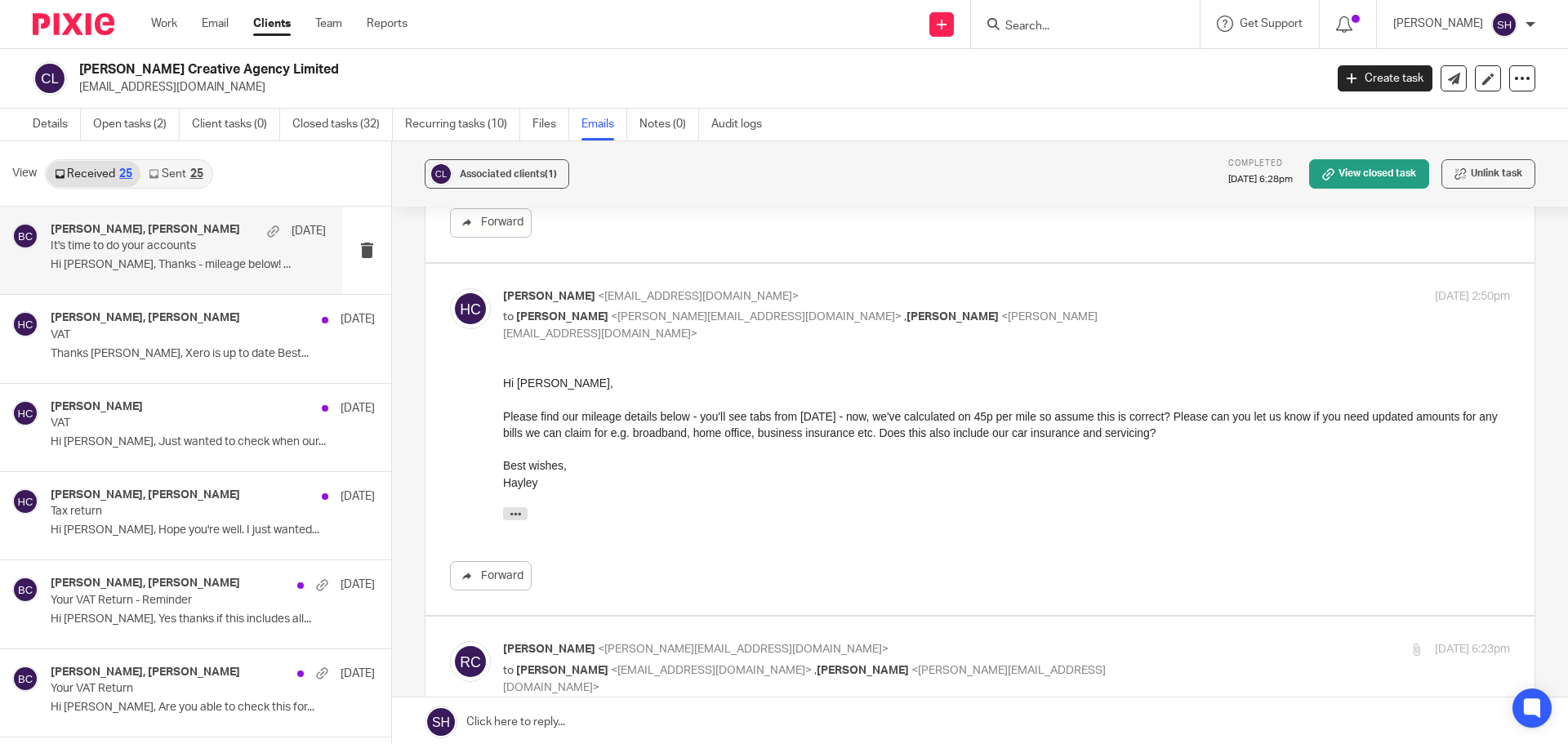
scroll to position [817, 0]
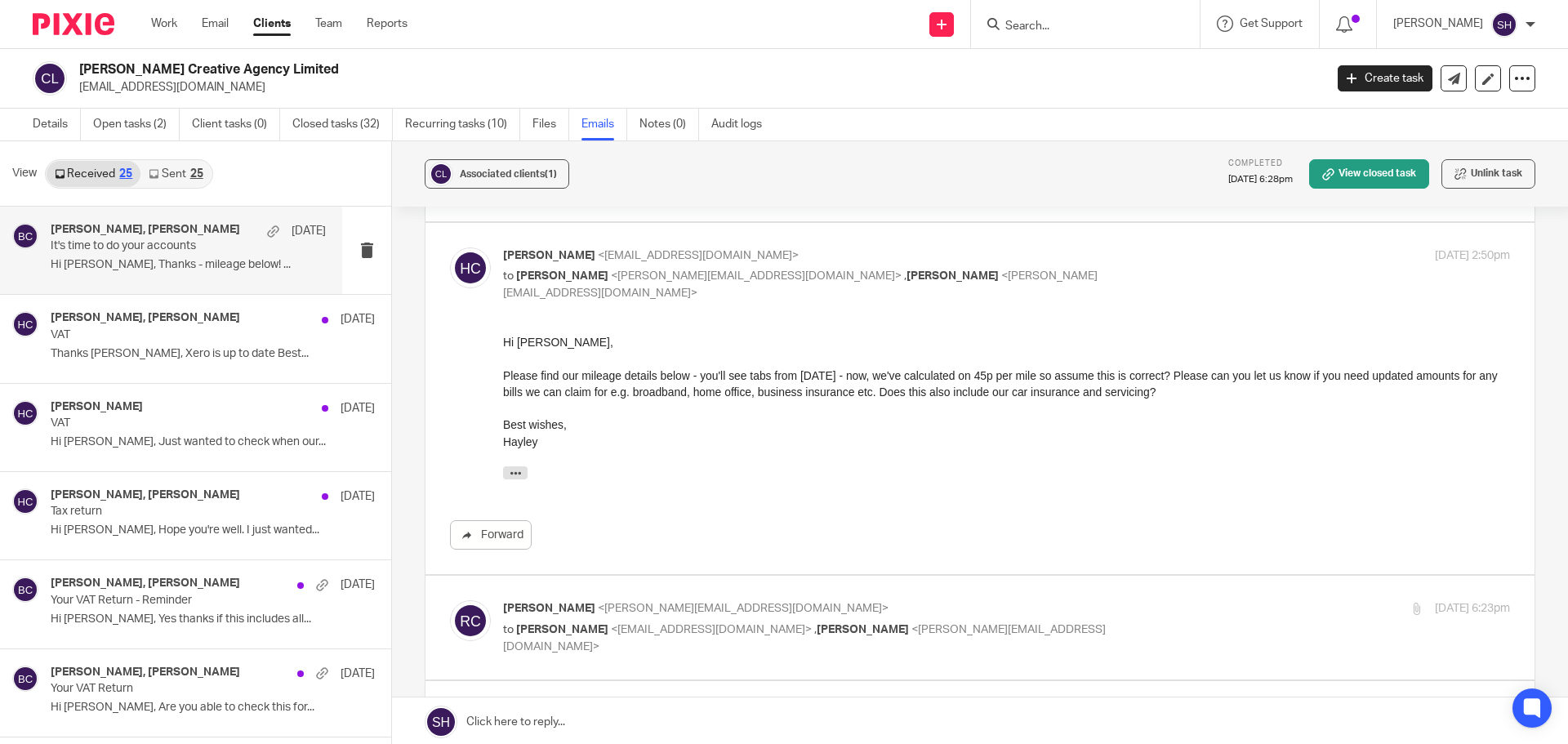
click at [616, 632] on div "[PERSON_NAME] <[PERSON_NAME][EMAIL_ADDRESS][DOMAIN_NAME]> to [PERSON_NAME] <[PE…" at bounding box center [979, 627] width 1060 height 55
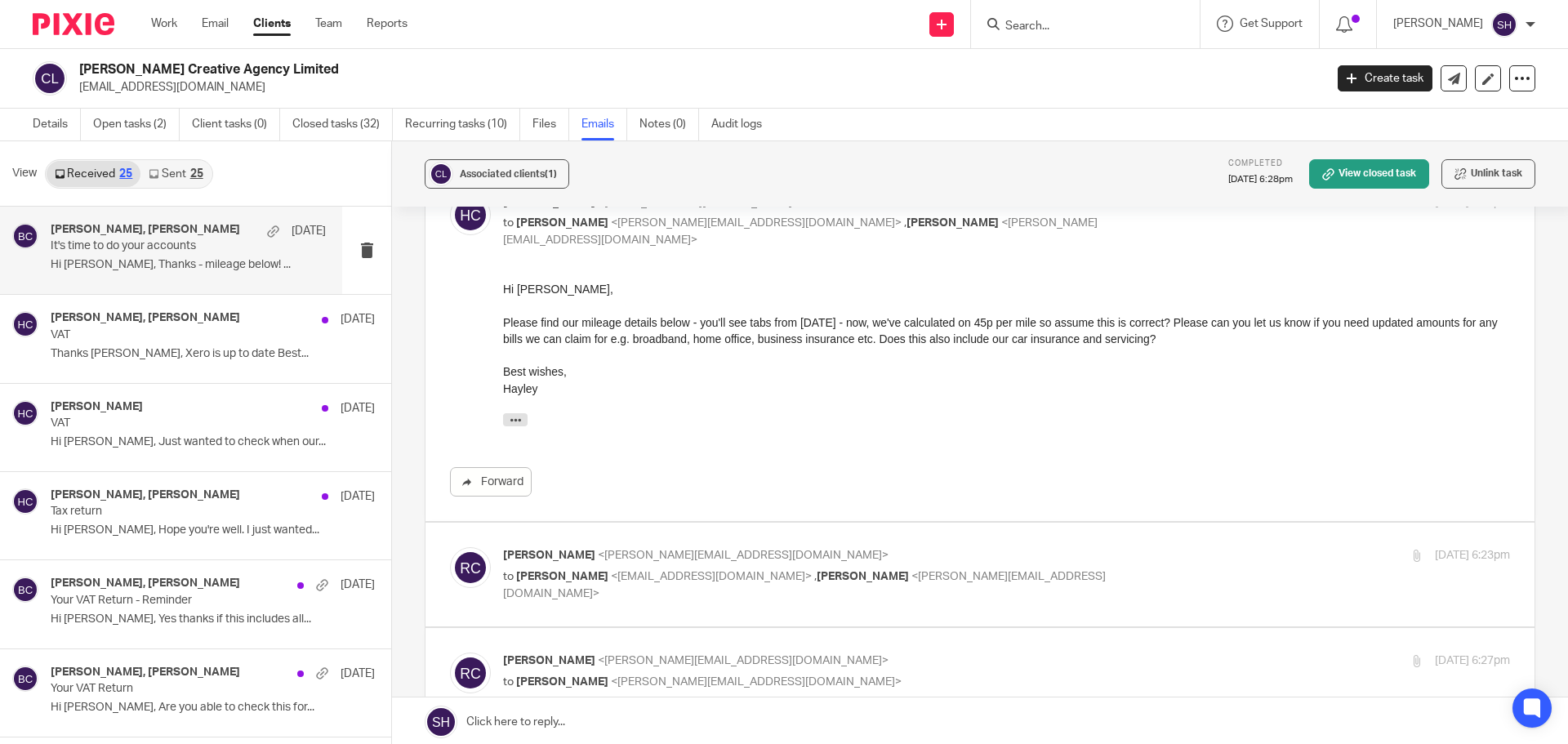
scroll to position [899, 0]
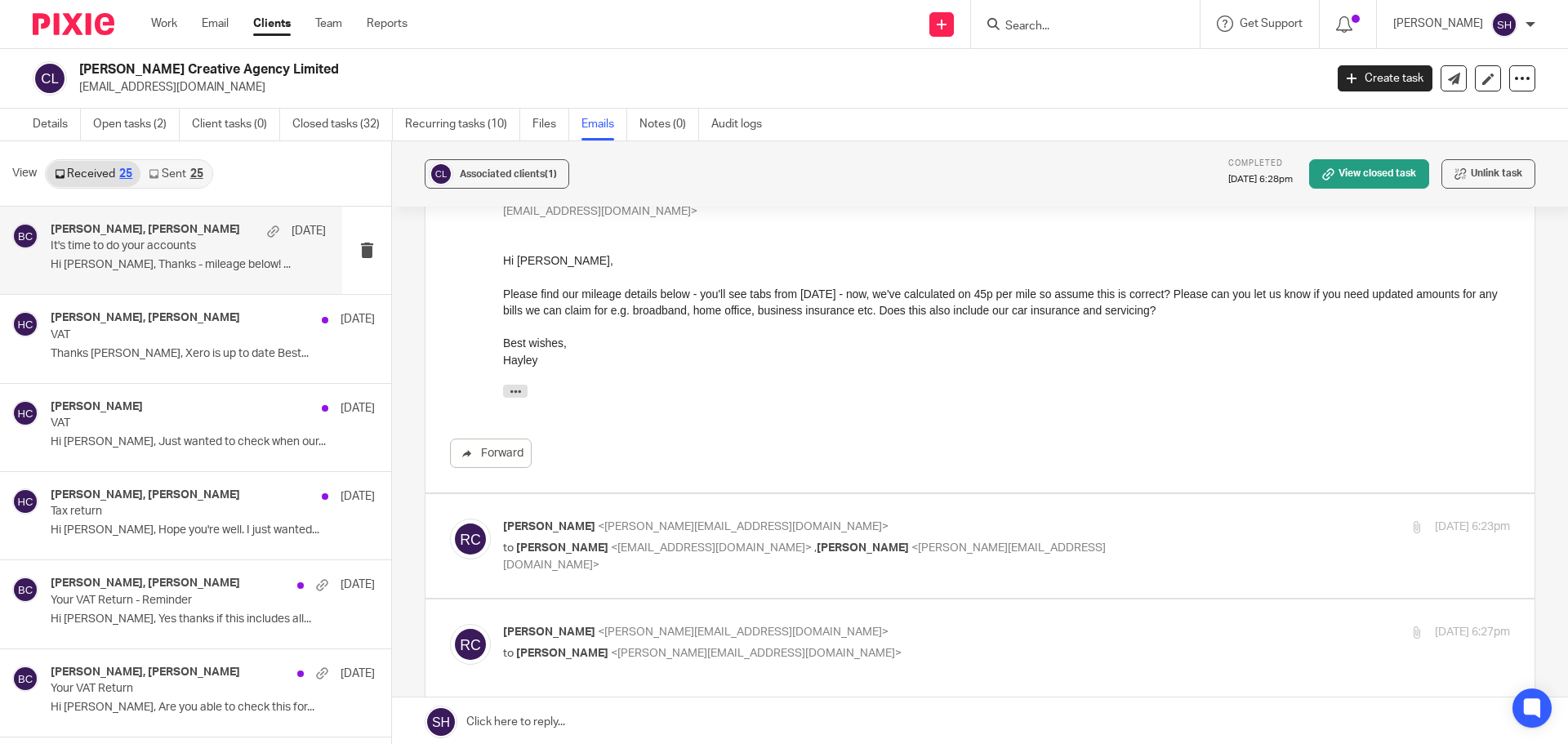
click at [630, 569] on label at bounding box center [980, 545] width 1109 height 104
click at [450, 519] on input "checkbox" at bounding box center [449, 518] width 1 height 1
checkbox input "true"
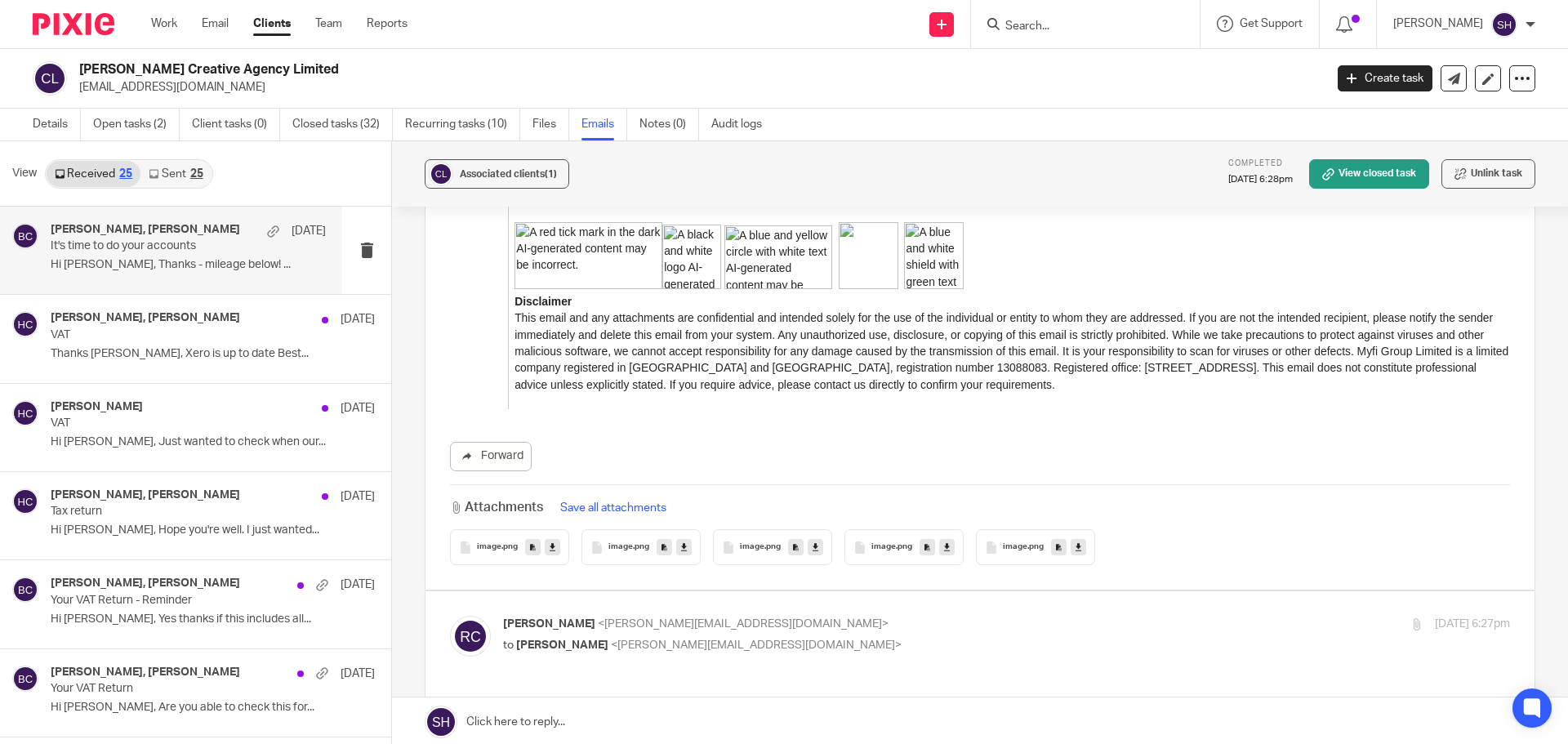
scroll to position [2452, 0]
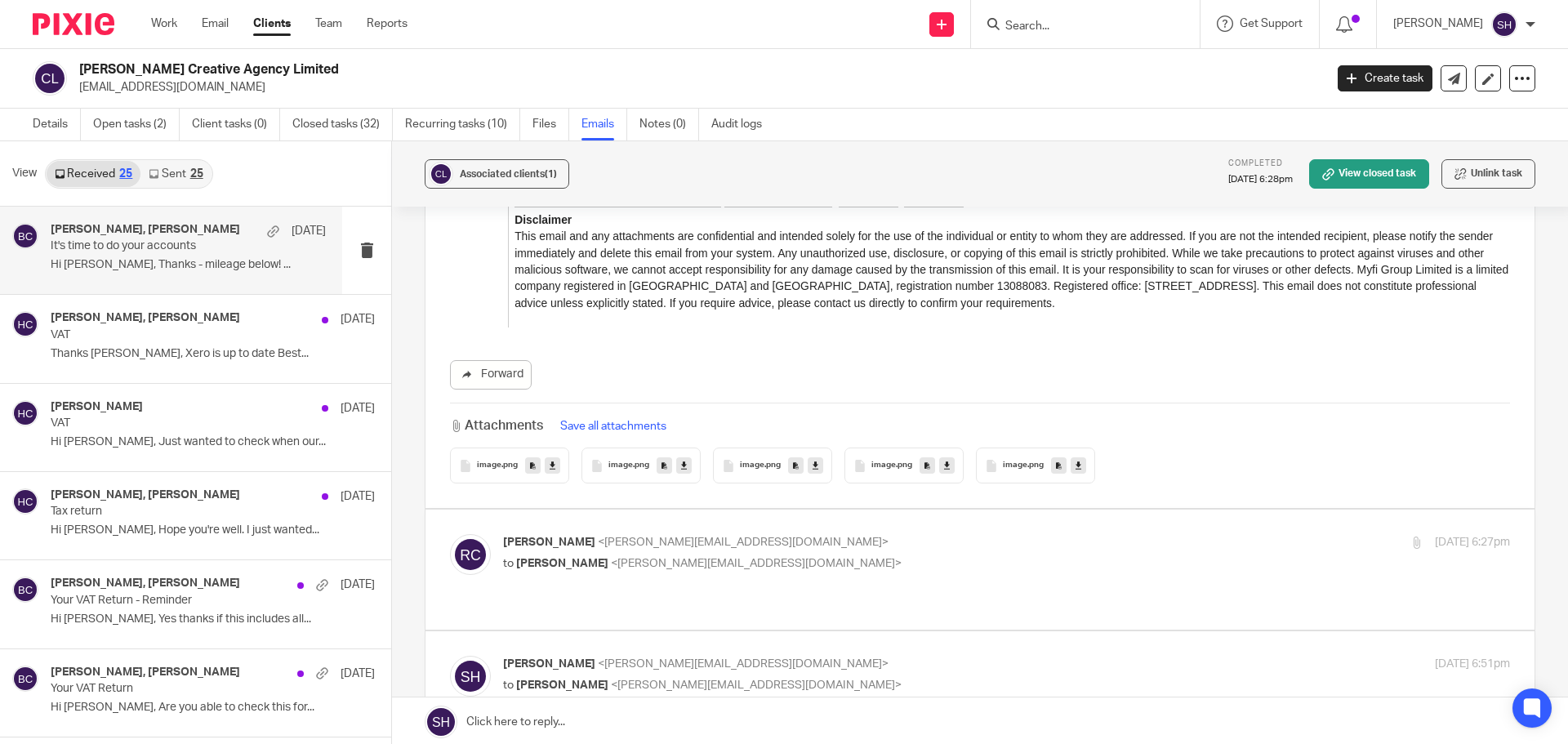
click at [806, 534] on p "[PERSON_NAME] <[PERSON_NAME][EMAIL_ADDRESS][DOMAIN_NAME]>" at bounding box center [838, 543] width 671 height 17
checkbox input "true"
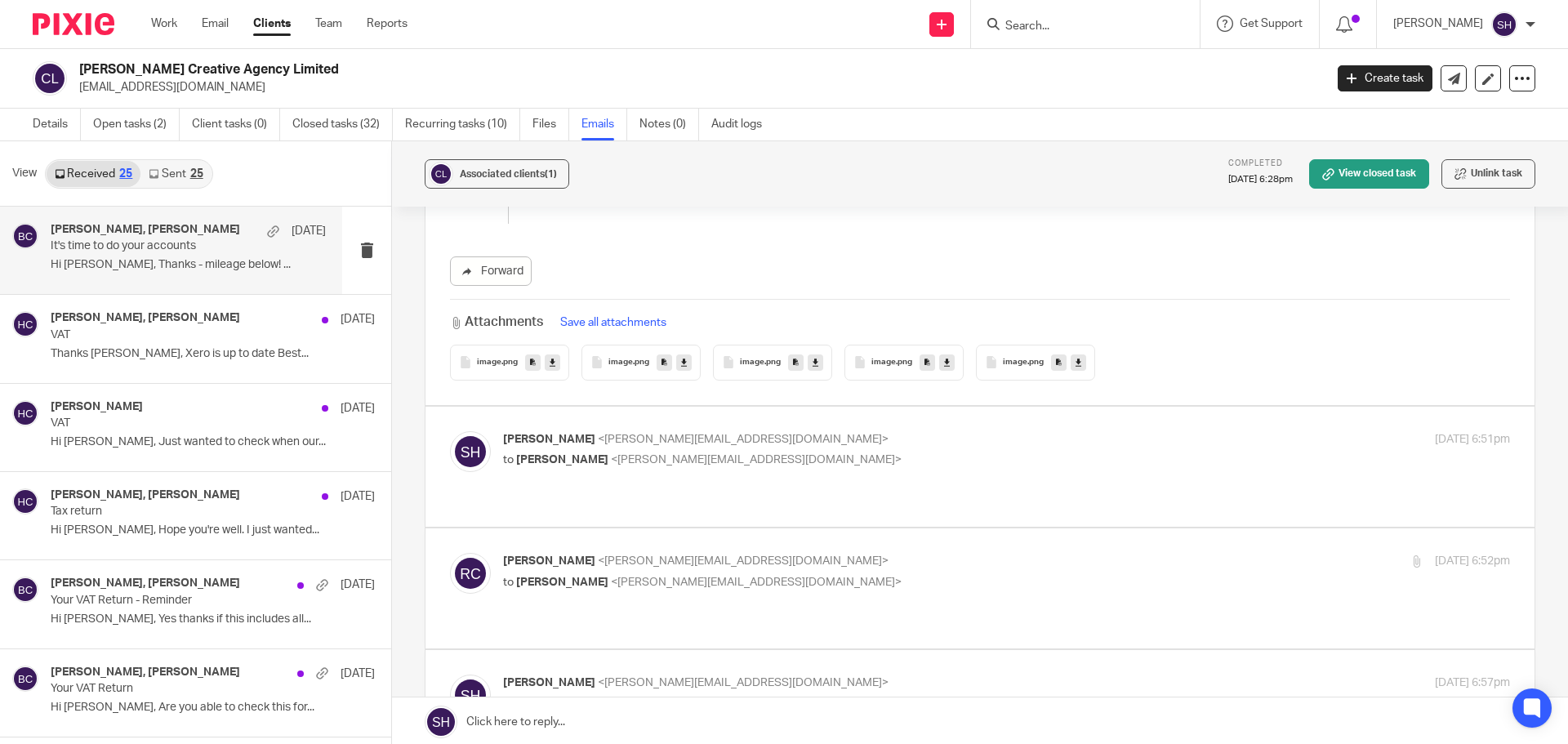
scroll to position [4085, 0]
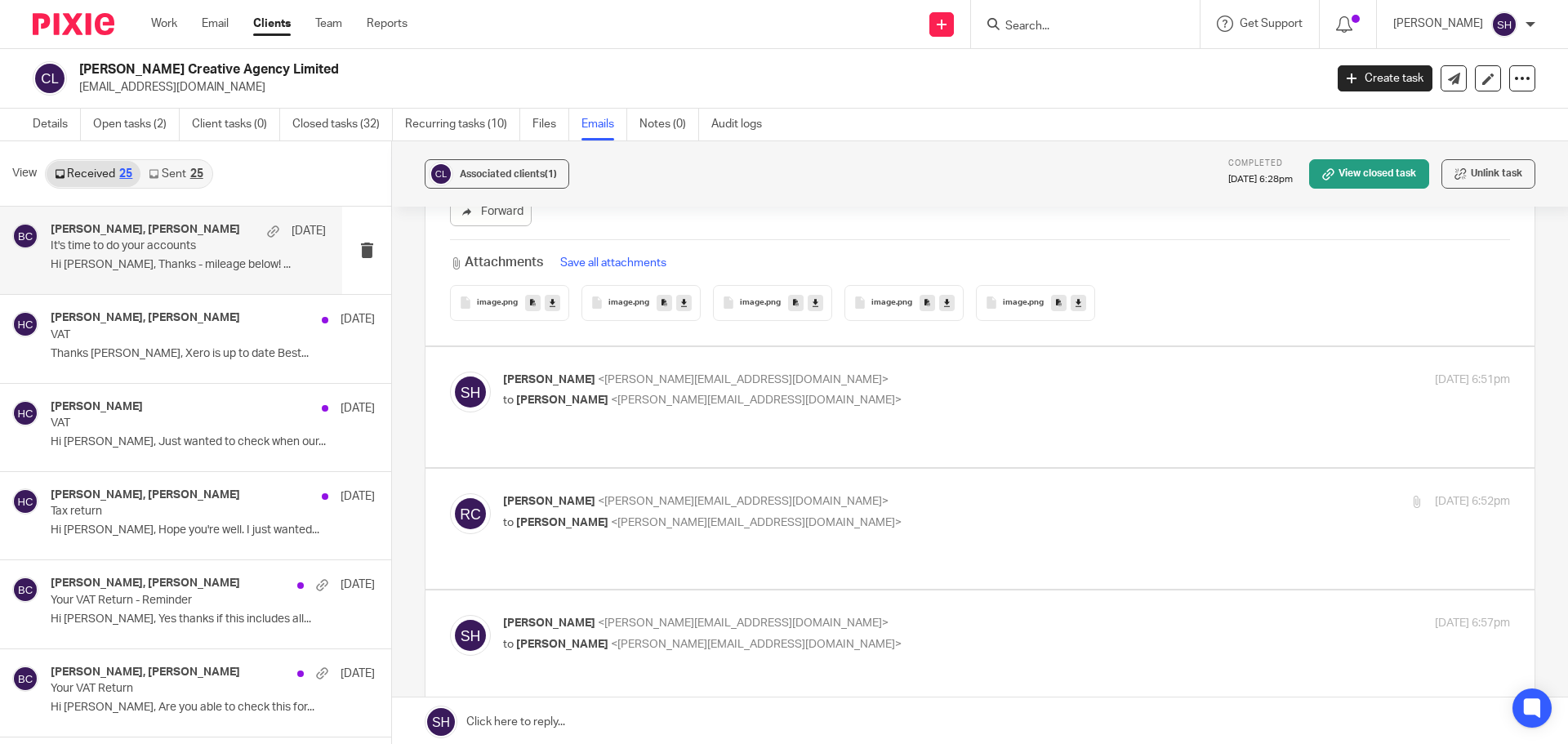
click at [811, 372] on div "[PERSON_NAME] <[PERSON_NAME][EMAIL_ADDRESS][DOMAIN_NAME]> to [PERSON_NAME] <[PE…" at bounding box center [838, 390] width 671 height 37
checkbox input "true"
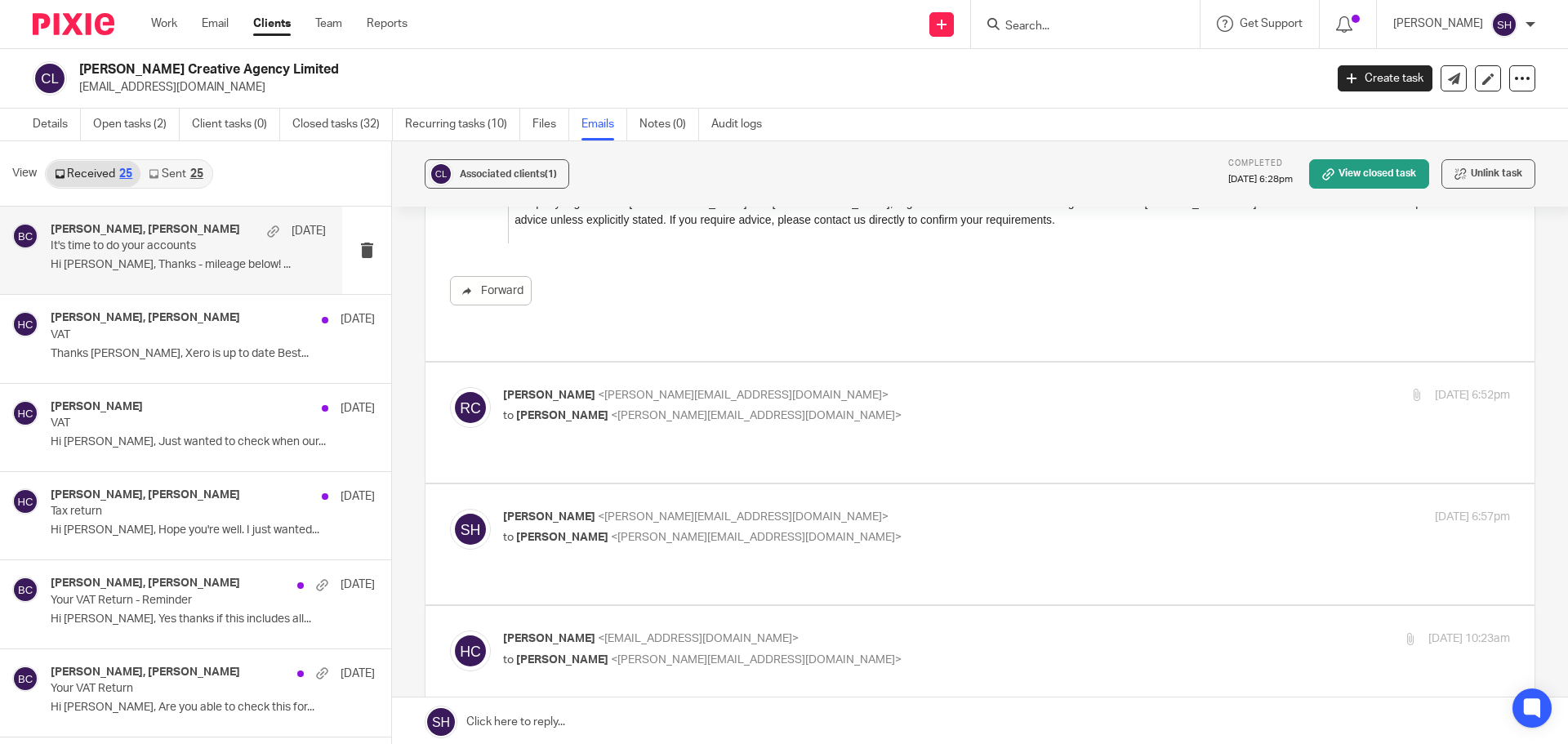
scroll to position [6128, 0]
click at [813, 601] on label at bounding box center [980, 653] width 1109 height 104
click at [450, 625] on input "checkbox" at bounding box center [449, 625] width 1 height 1
checkbox input "true"
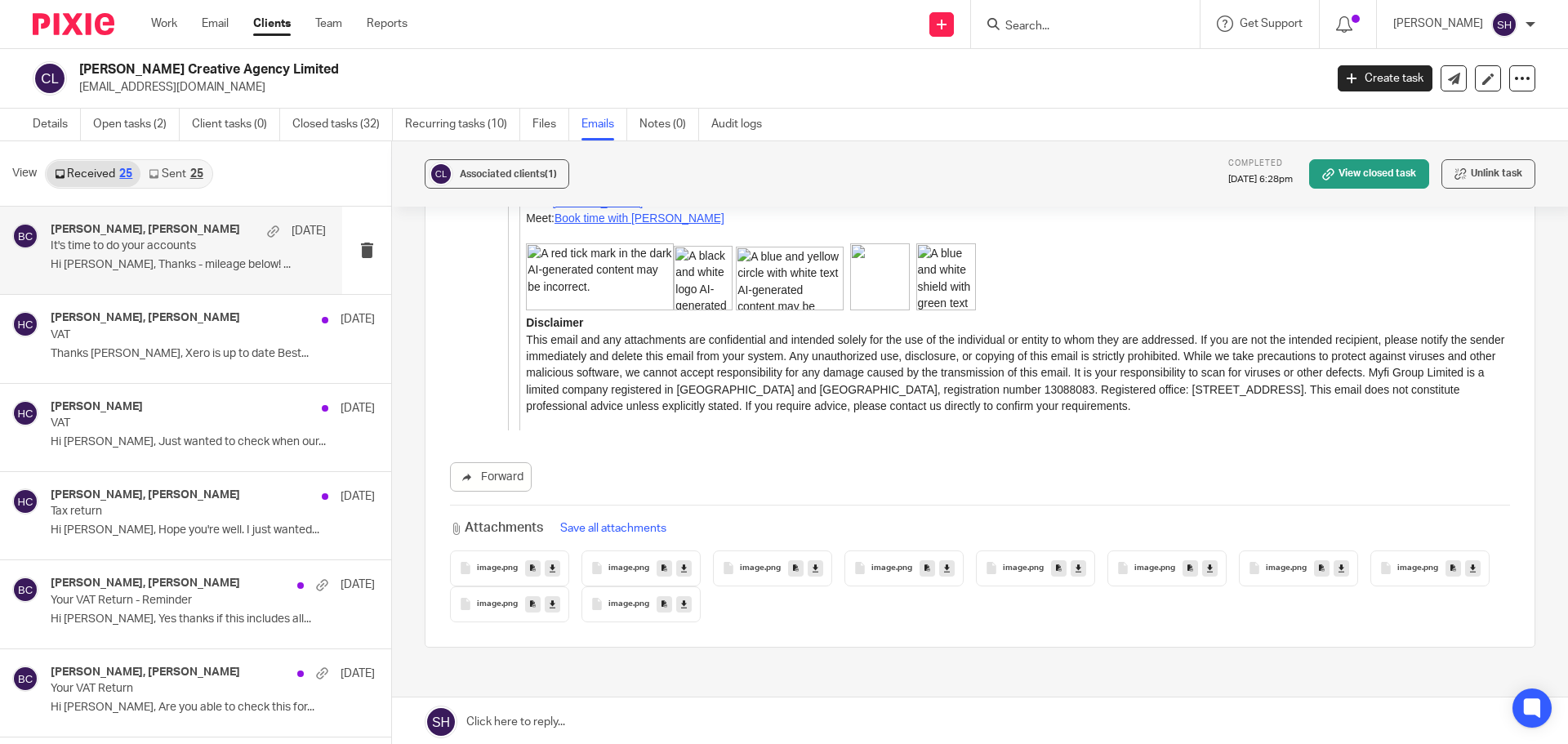
scroll to position [8824, 0]
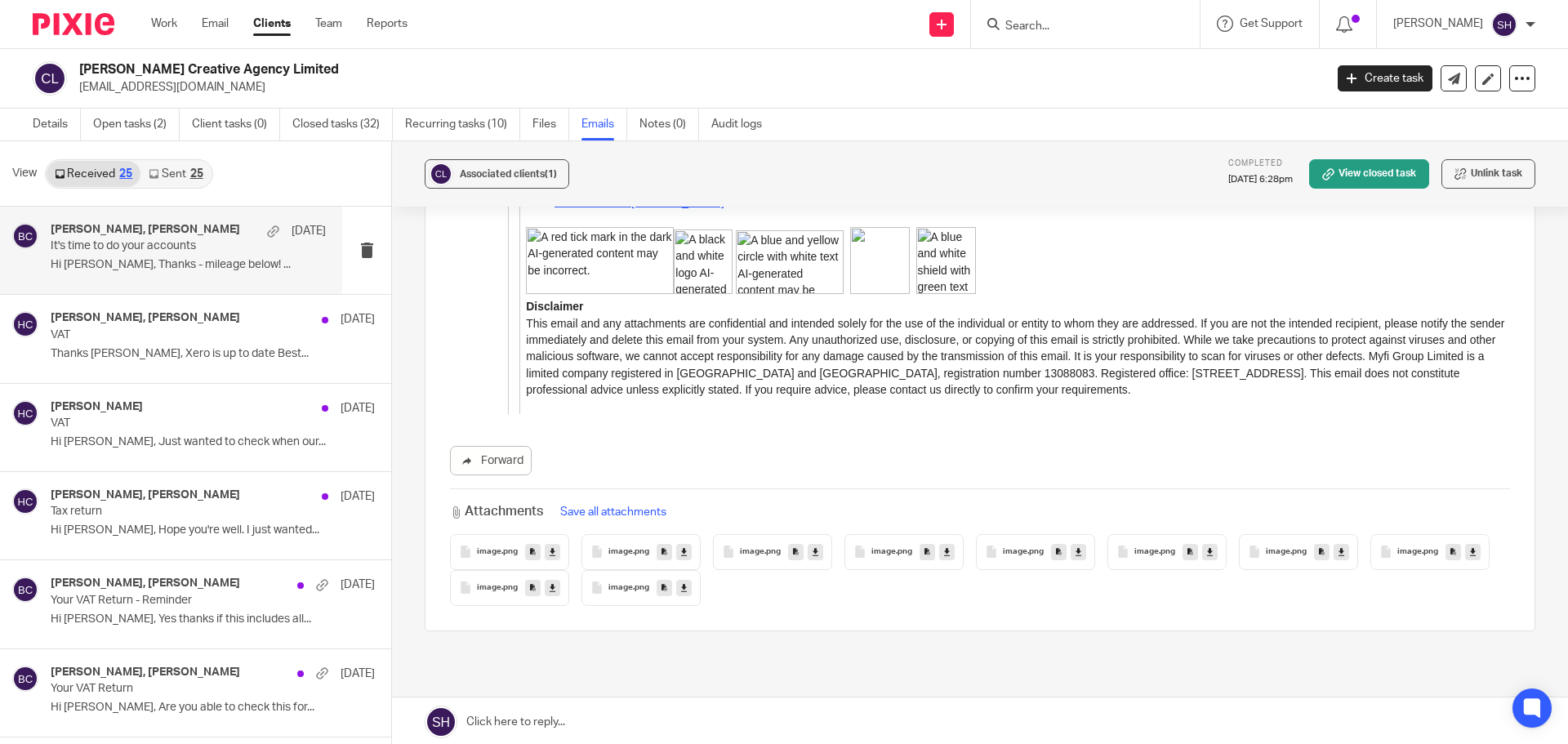
click at [192, 178] on div "25" at bounding box center [197, 173] width 13 height 11
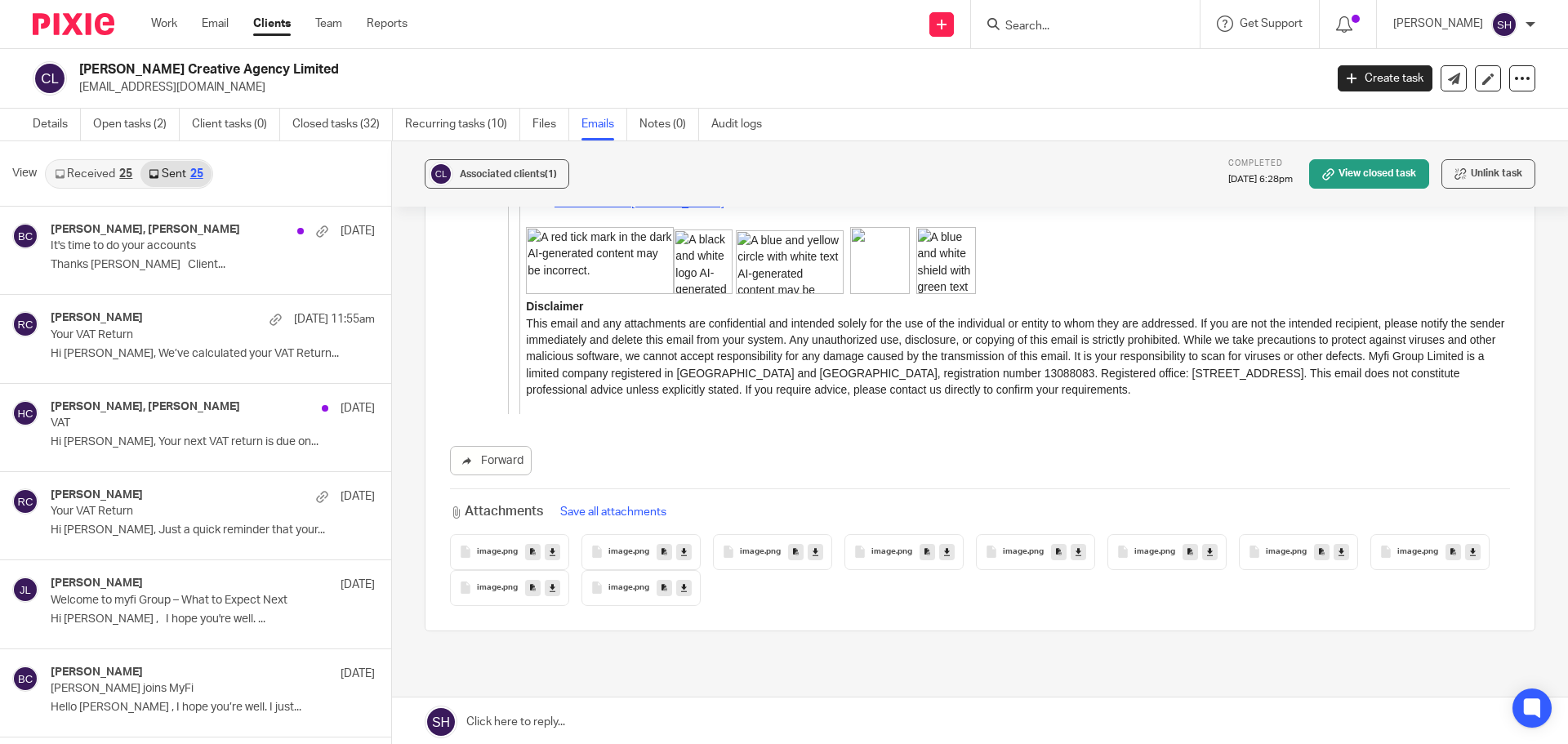
scroll to position [3, 0]
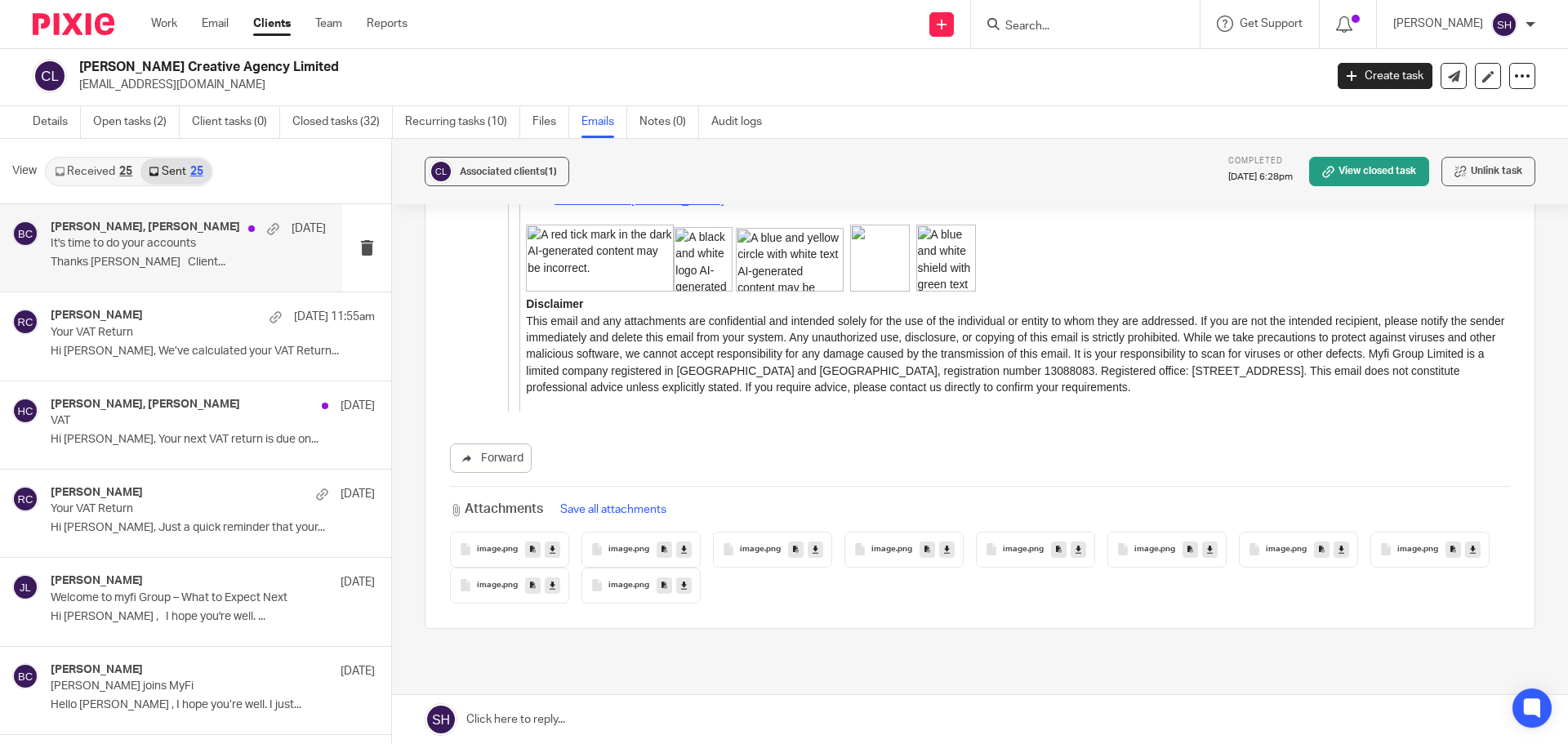
click at [172, 287] on div "[PERSON_NAME], [PERSON_NAME] [DATE] It's time to do your accounts Thanks [PERSO…" at bounding box center [171, 247] width 342 height 87
